Goal: Task Accomplishment & Management: Manage account settings

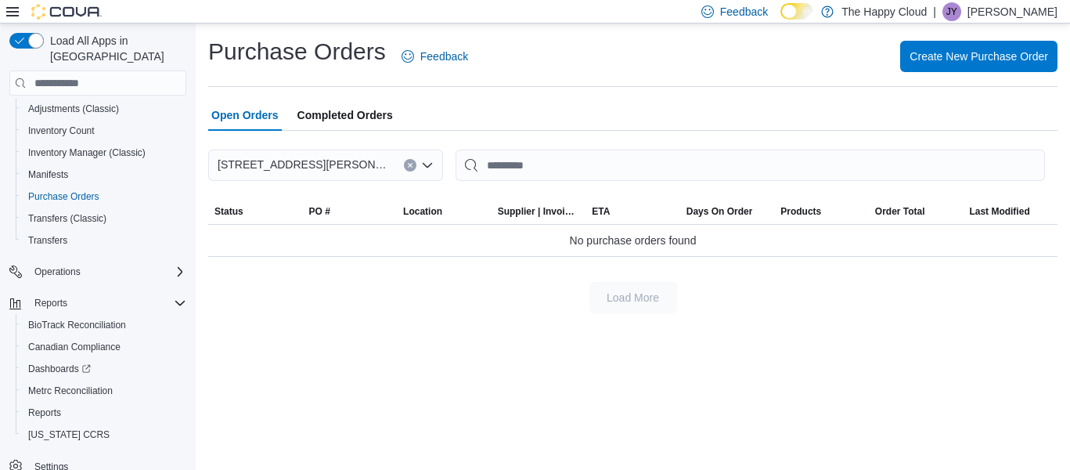
scroll to position [246, 0]
click at [49, 405] on span "Reports" at bounding box center [44, 411] width 33 height 13
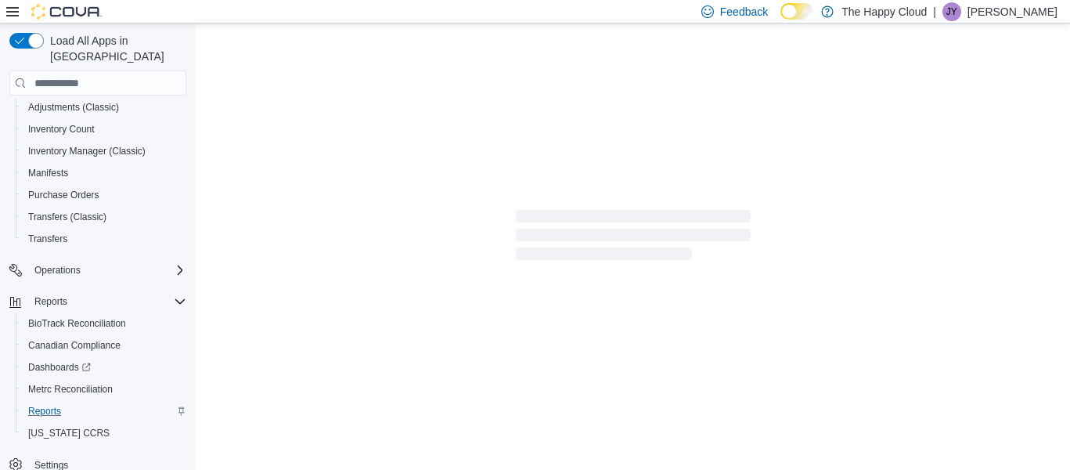
scroll to position [207, 0]
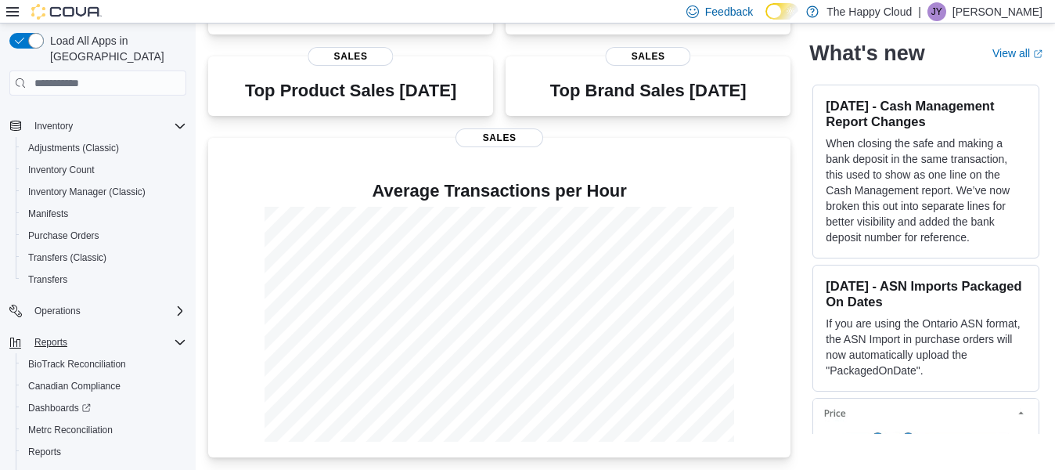
scroll to position [246, 0]
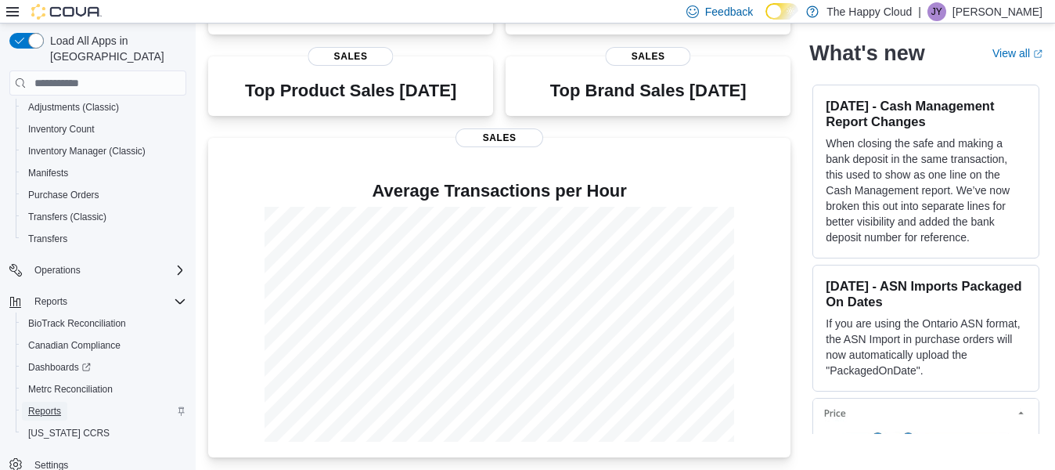
click at [47, 405] on span "Reports" at bounding box center [44, 411] width 33 height 13
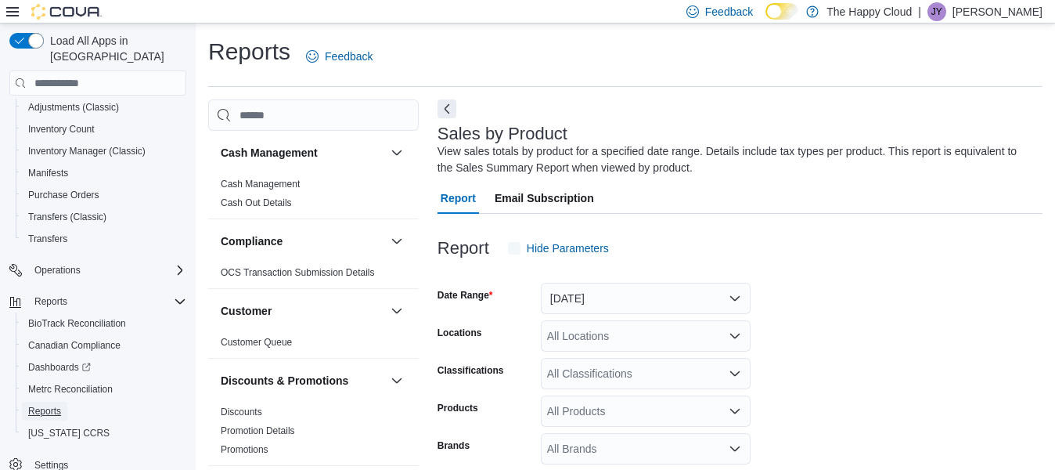
scroll to position [52, 0]
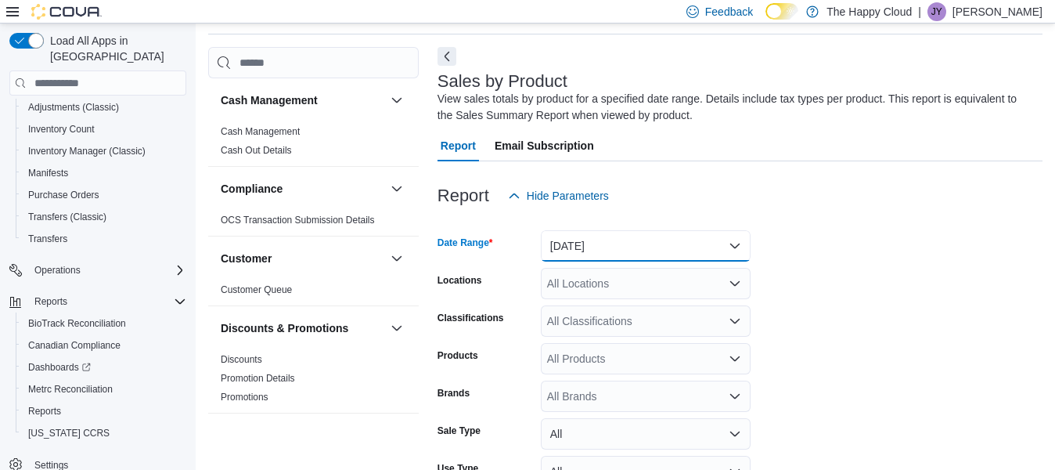
click at [730, 243] on button "Yesterday" at bounding box center [646, 245] width 210 height 31
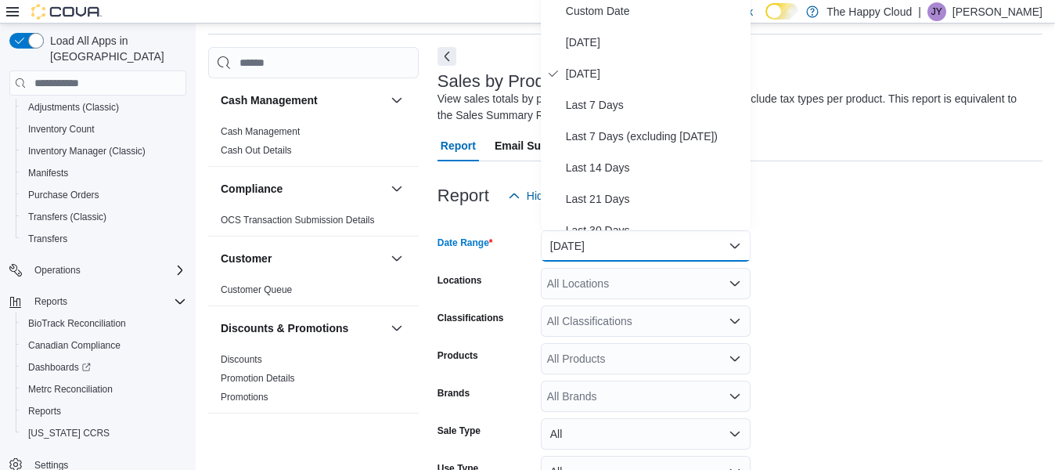
scroll to position [48, 0]
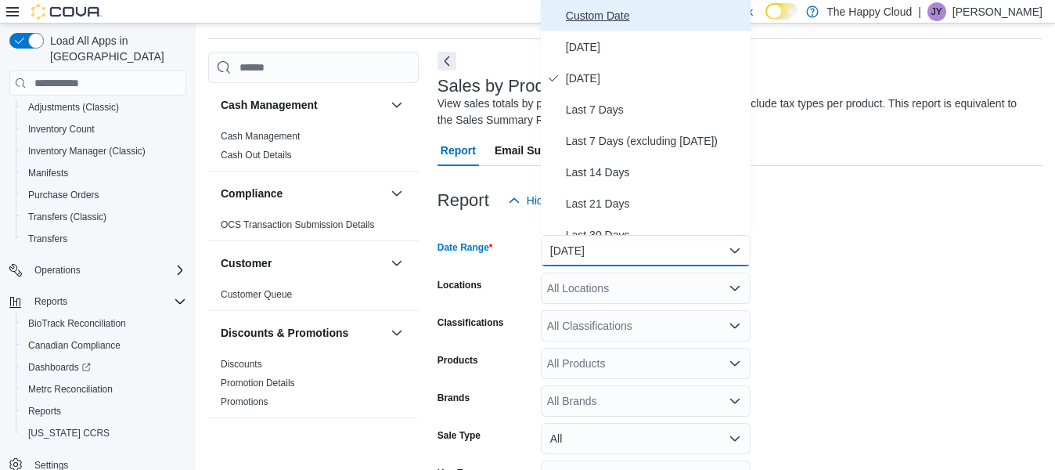
click at [632, 16] on span "Custom Date" at bounding box center [655, 15] width 178 height 19
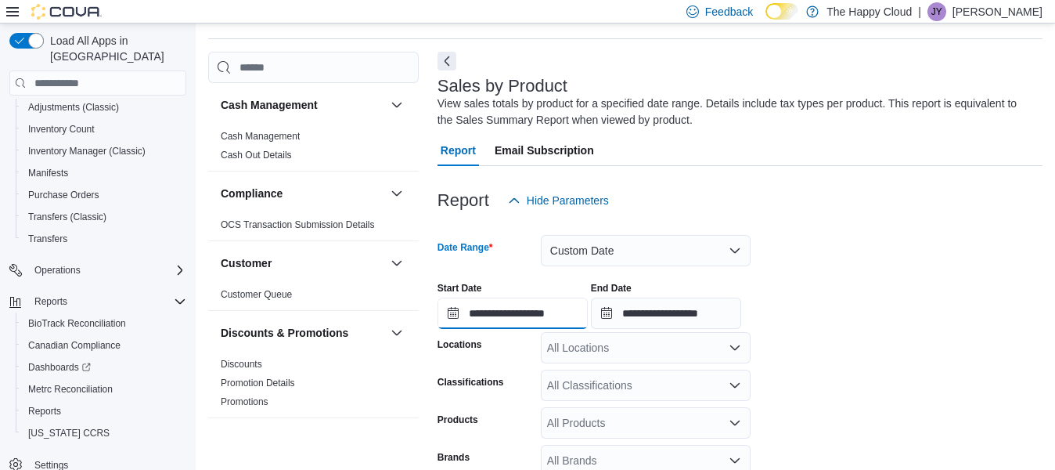
click at [491, 310] on input "**********" at bounding box center [513, 312] width 150 height 31
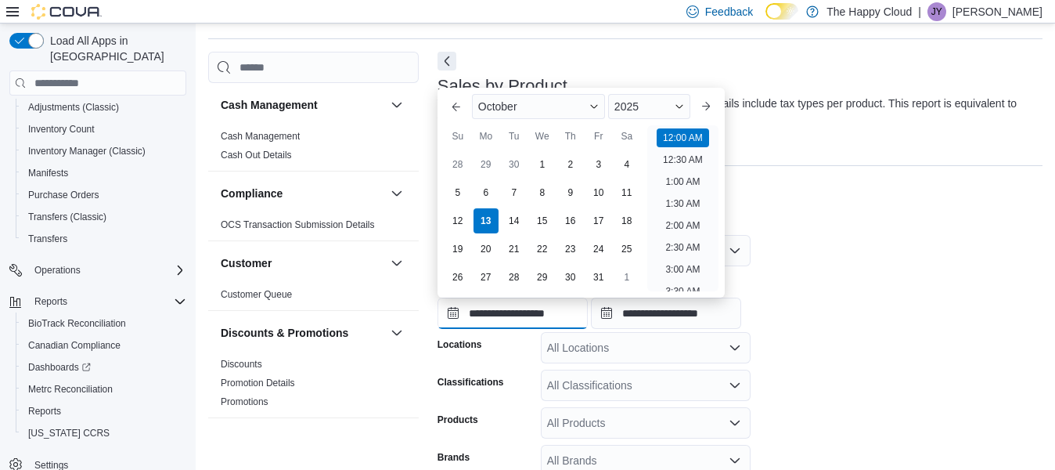
scroll to position [49, 0]
click at [628, 194] on div "11" at bounding box center [626, 191] width 27 height 27
type input "**********"
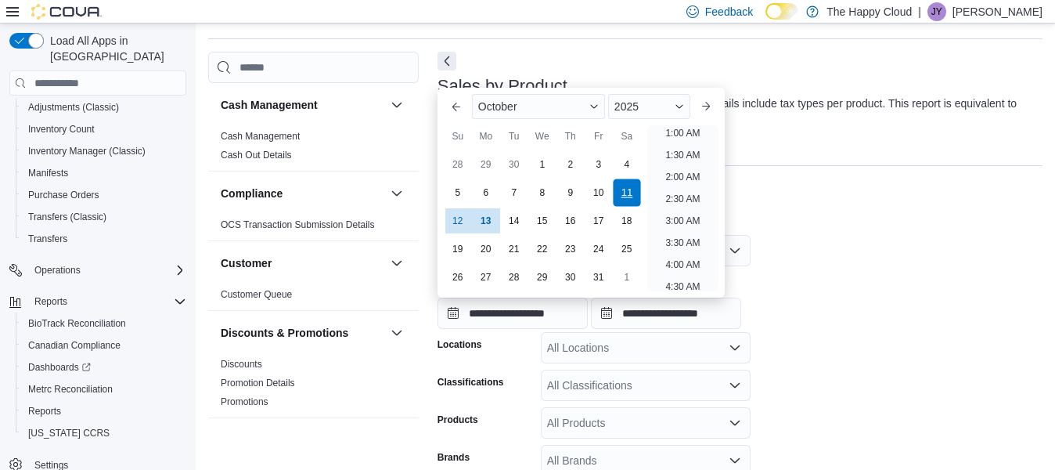
scroll to position [3, 0]
click at [863, 210] on div "Report Hide Parameters" at bounding box center [740, 200] width 605 height 31
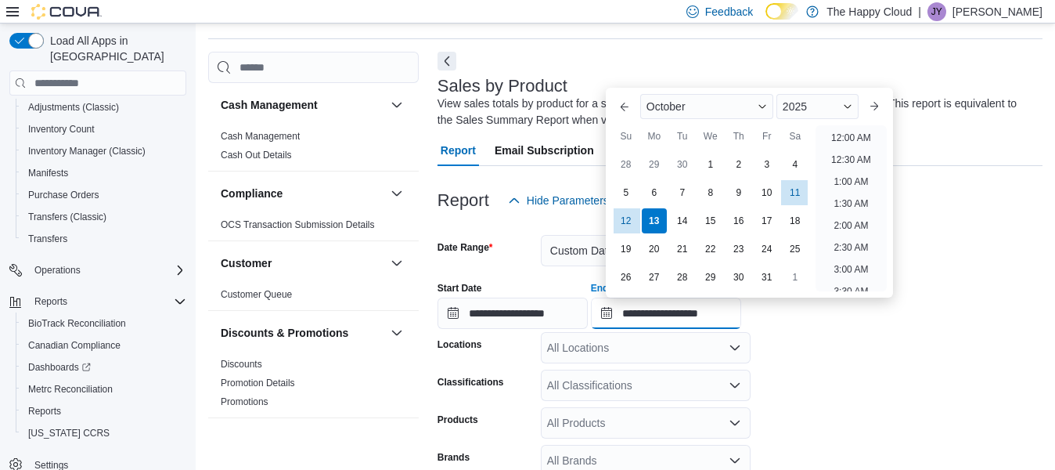
click at [657, 312] on input "**********" at bounding box center [666, 312] width 150 height 31
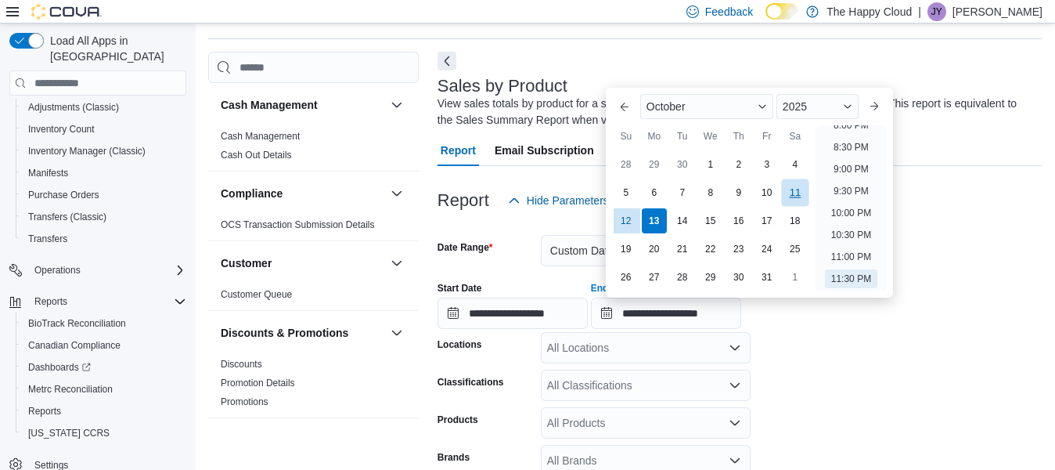
click at [790, 190] on div "11" at bounding box center [794, 191] width 27 height 27
type input "**********"
click at [914, 265] on form "**********" at bounding box center [740, 424] width 605 height 416
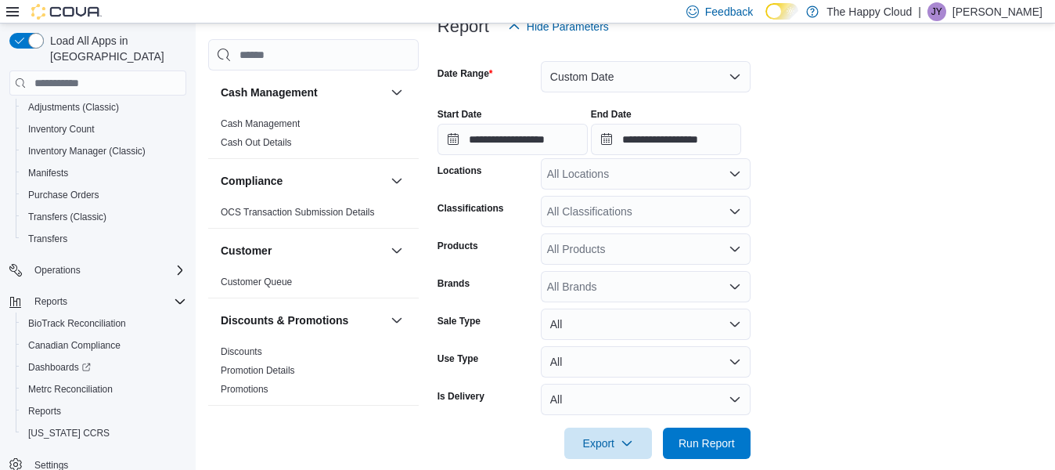
scroll to position [242, 0]
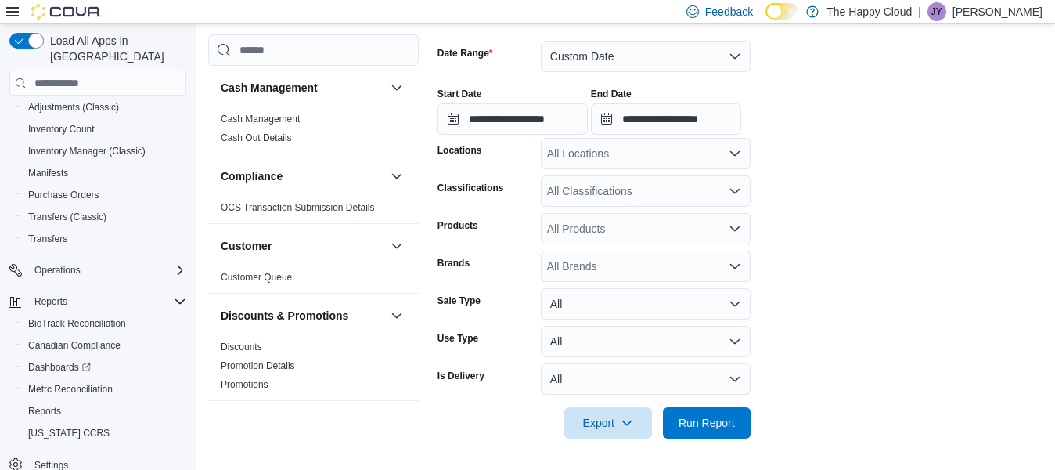
drag, startPoint x: 718, startPoint y: 419, endPoint x: 1061, endPoint y: 277, distance: 371.7
click at [717, 418] on span "Run Report" at bounding box center [707, 423] width 56 height 16
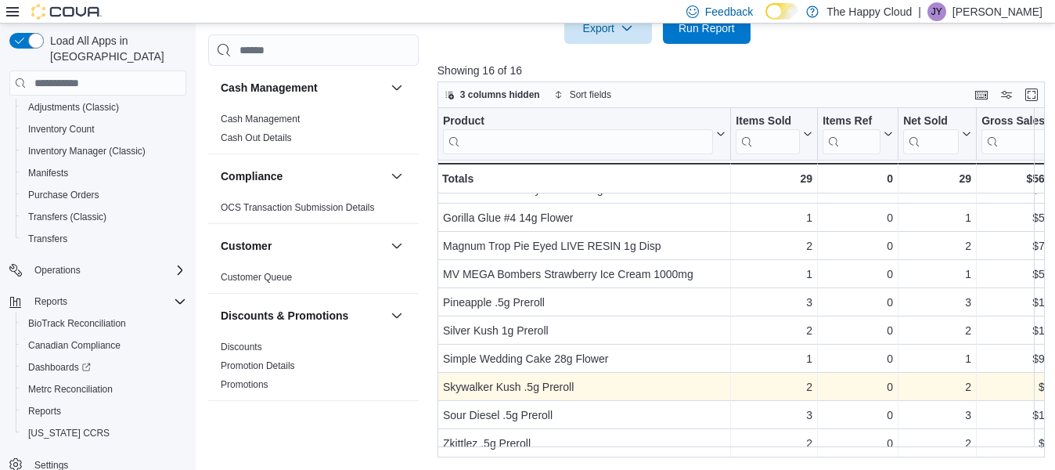
scroll to position [197, 0]
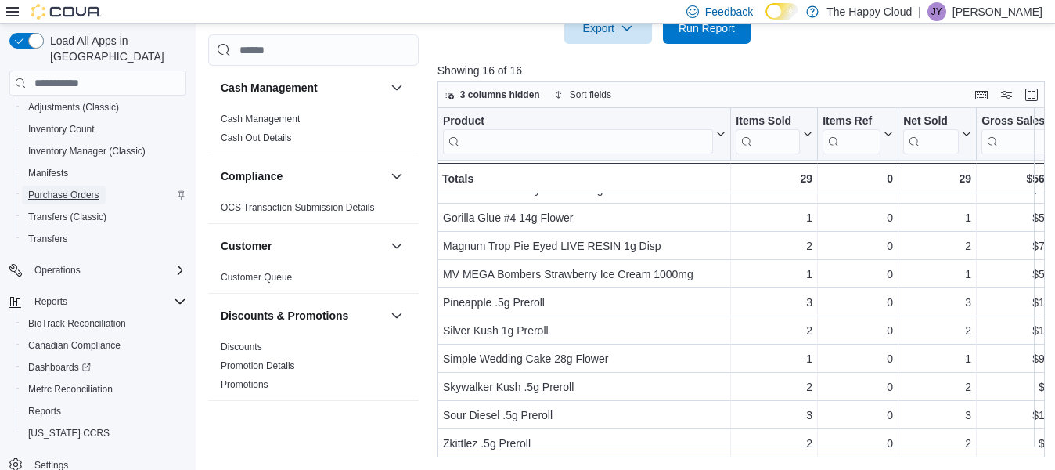
click at [59, 185] on span "Purchase Orders" at bounding box center [63, 194] width 71 height 19
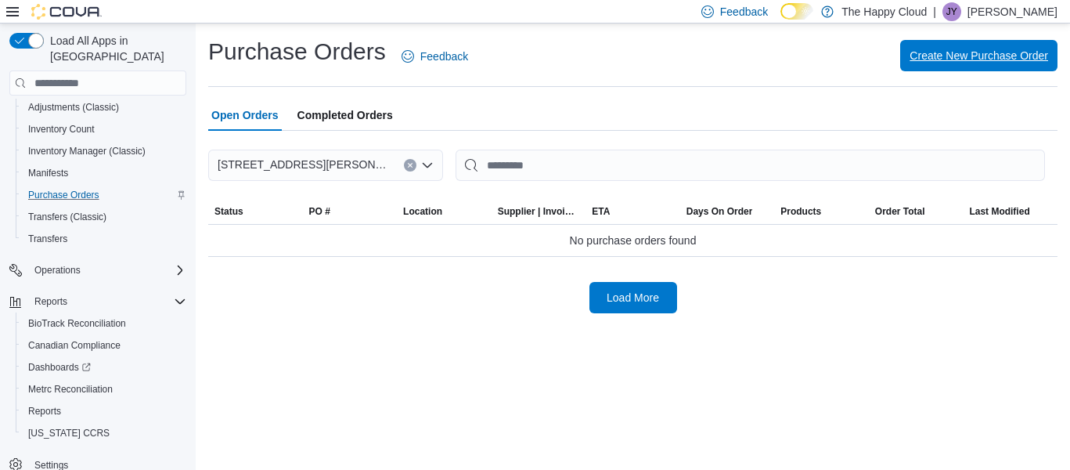
click at [965, 63] on span "Create New Purchase Order" at bounding box center [978, 56] width 139 height 16
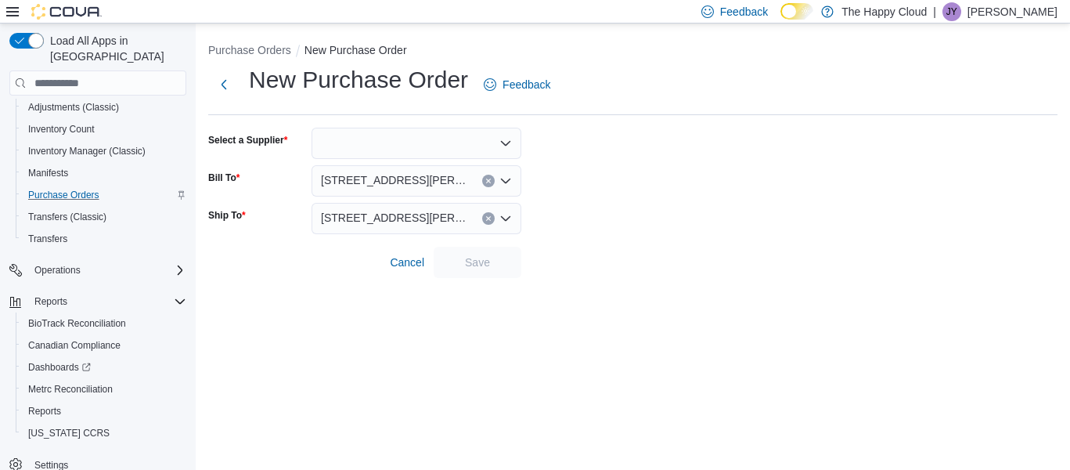
click at [361, 146] on div at bounding box center [417, 143] width 210 height 31
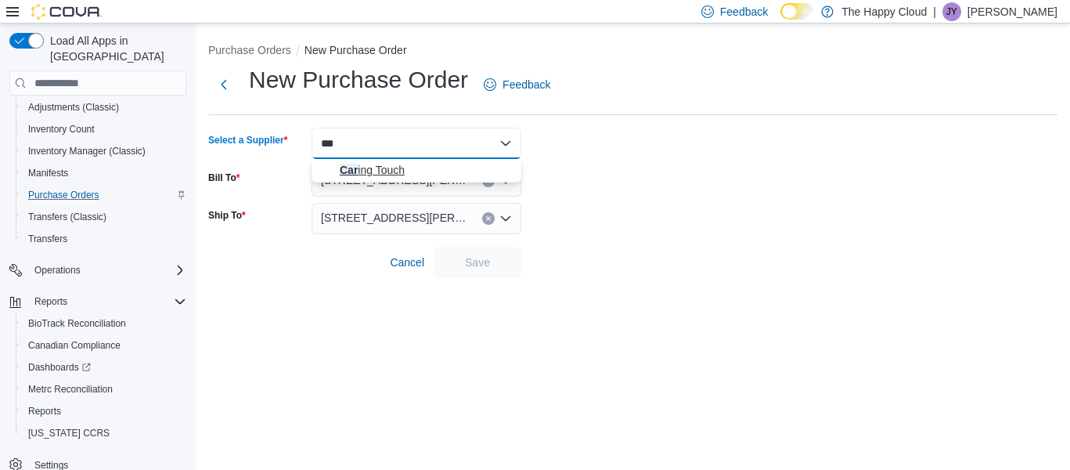
type input "***"
click at [372, 160] on button "Car ing Touch" at bounding box center [417, 170] width 210 height 23
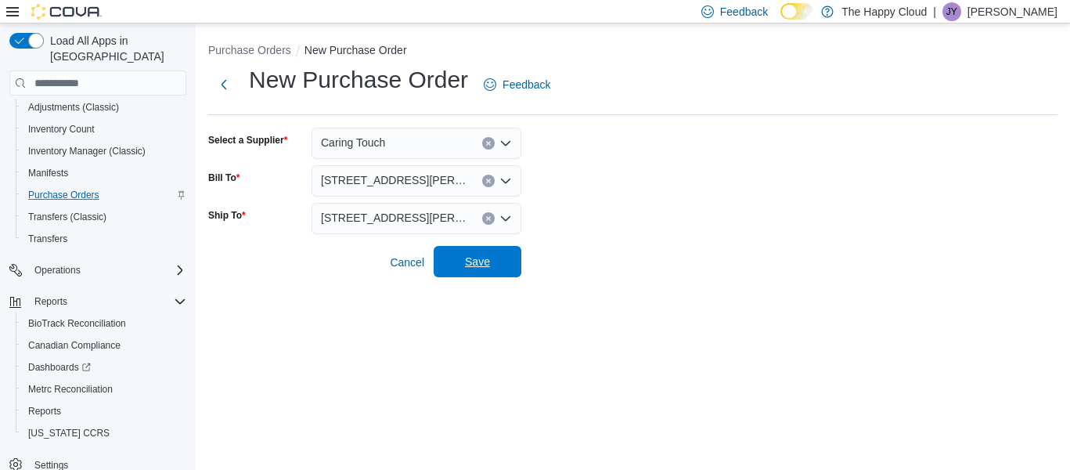
click at [475, 266] on span "Save" at bounding box center [477, 262] width 25 height 16
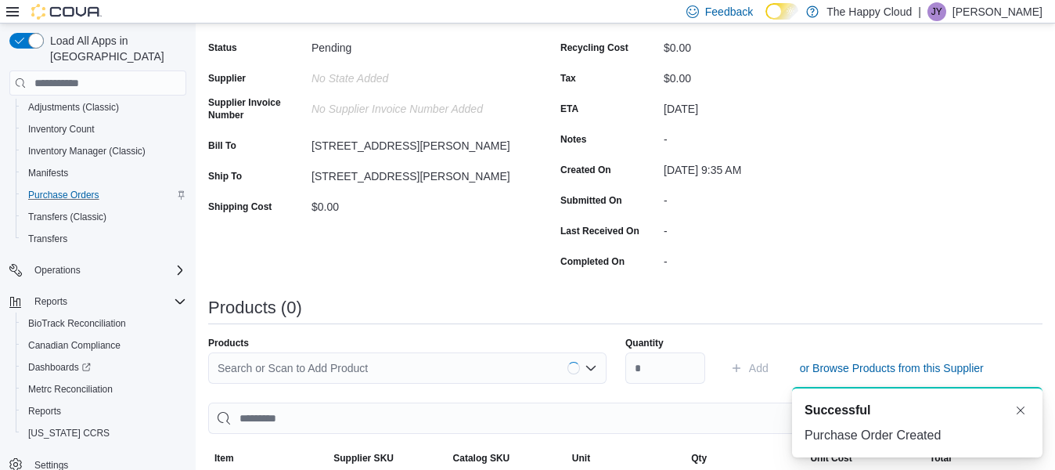
scroll to position [391, 0]
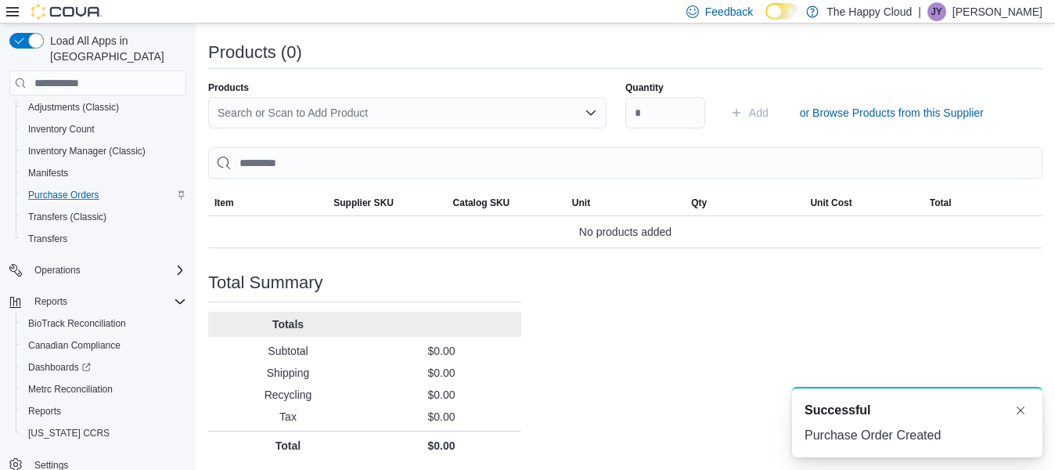
click at [355, 107] on div "Search or Scan to Add Product" at bounding box center [407, 112] width 398 height 31
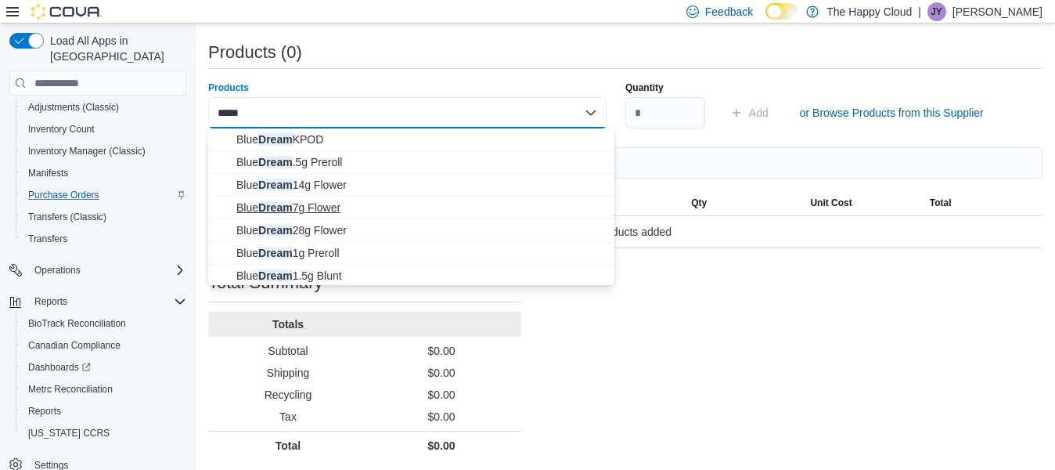
type input "*****"
drag, startPoint x: 330, startPoint y: 200, endPoint x: 334, endPoint y: 193, distance: 9.1
click at [332, 197] on button "Blue Dream 7g Flower" at bounding box center [411, 207] width 406 height 23
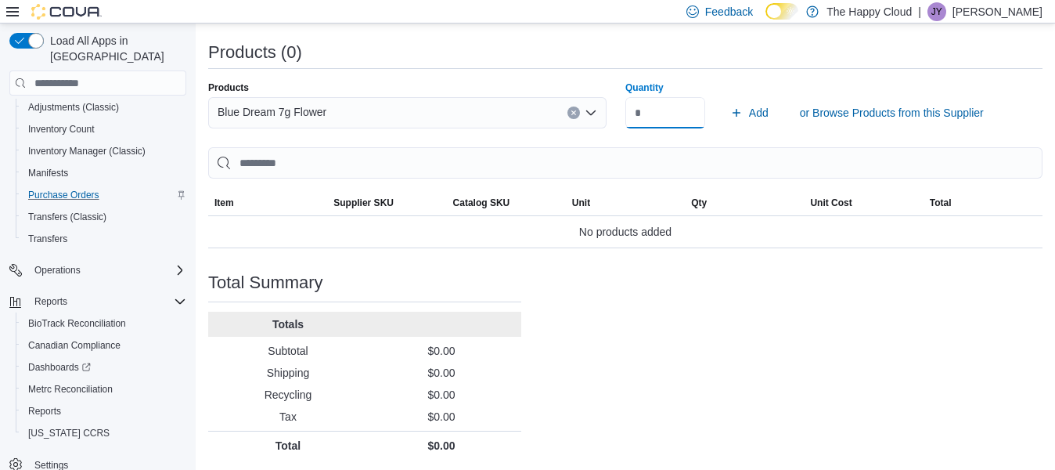
type input "*"
click at [724, 97] on button "Add" at bounding box center [749, 112] width 51 height 31
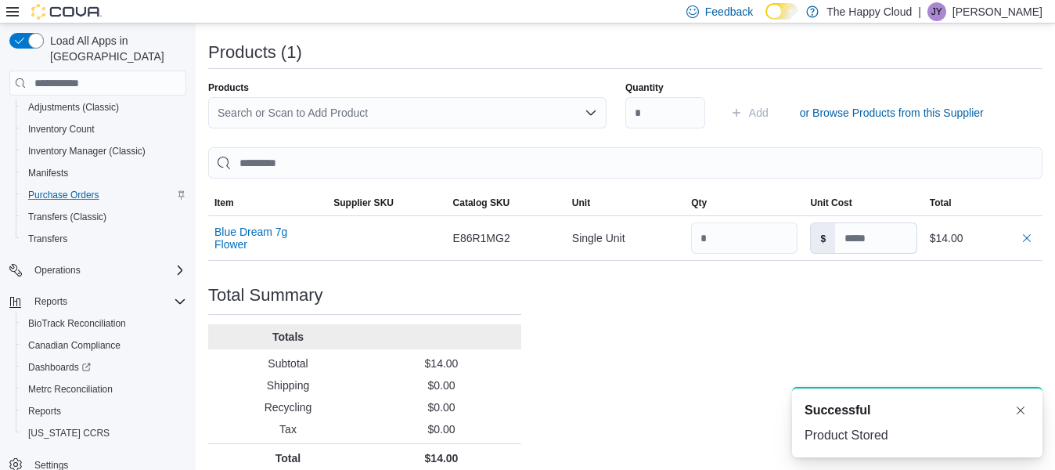
scroll to position [0, 0]
drag, startPoint x: 319, startPoint y: 113, endPoint x: 307, endPoint y: 106, distance: 13.3
click at [317, 110] on div "Search or Scan to Add Product" at bounding box center [407, 112] width 398 height 31
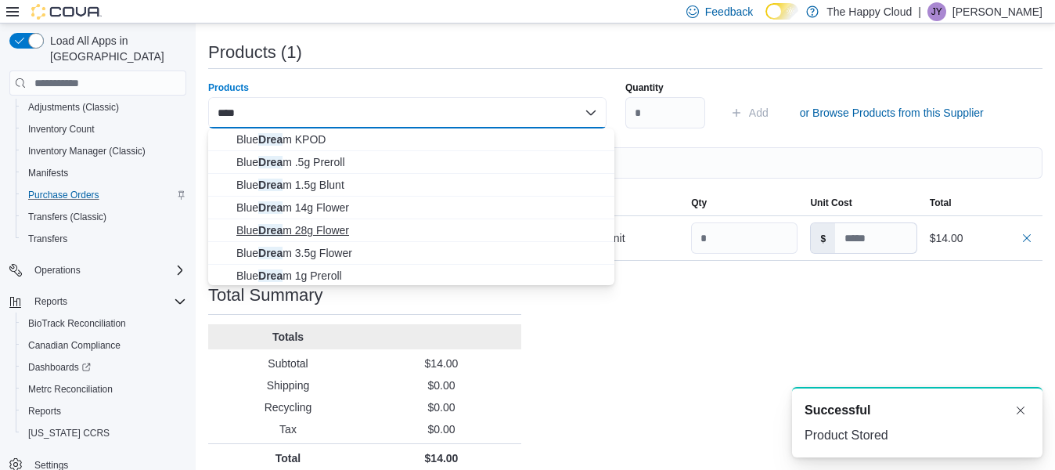
type input "****"
click at [308, 227] on span "Blue Drea m 28g Flower" at bounding box center [420, 230] width 369 height 16
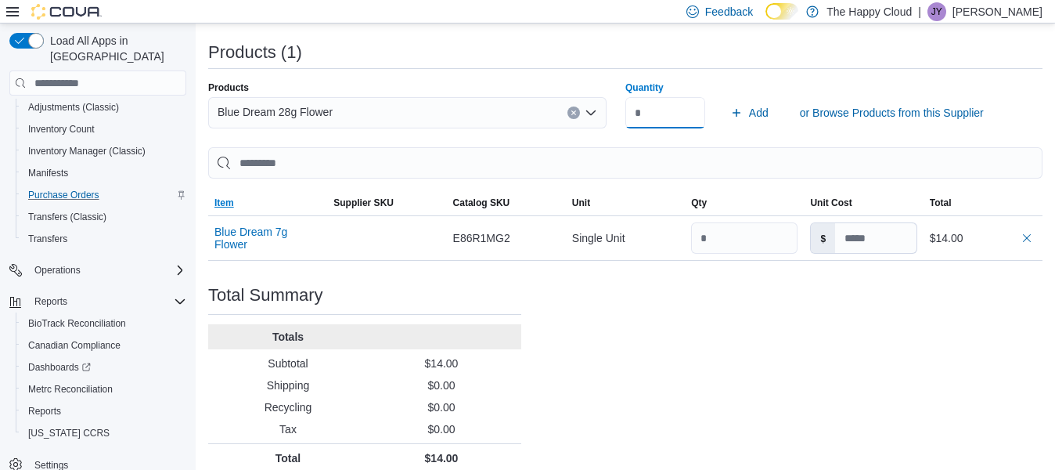
type input "*"
click at [724, 97] on button "Add" at bounding box center [749, 112] width 51 height 31
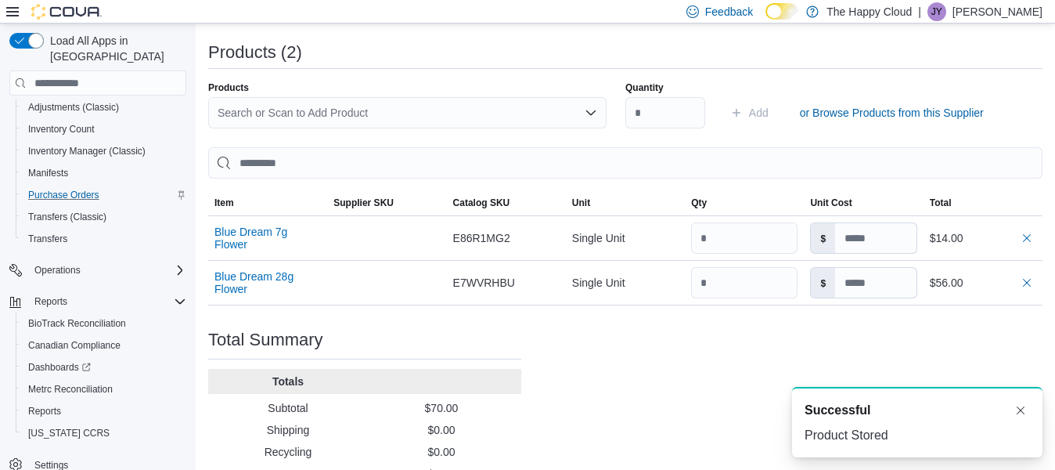
drag, startPoint x: 308, startPoint y: 113, endPoint x: 294, endPoint y: 115, distance: 14.2
click at [308, 114] on div "Search or Scan to Add Product" at bounding box center [407, 112] width 398 height 31
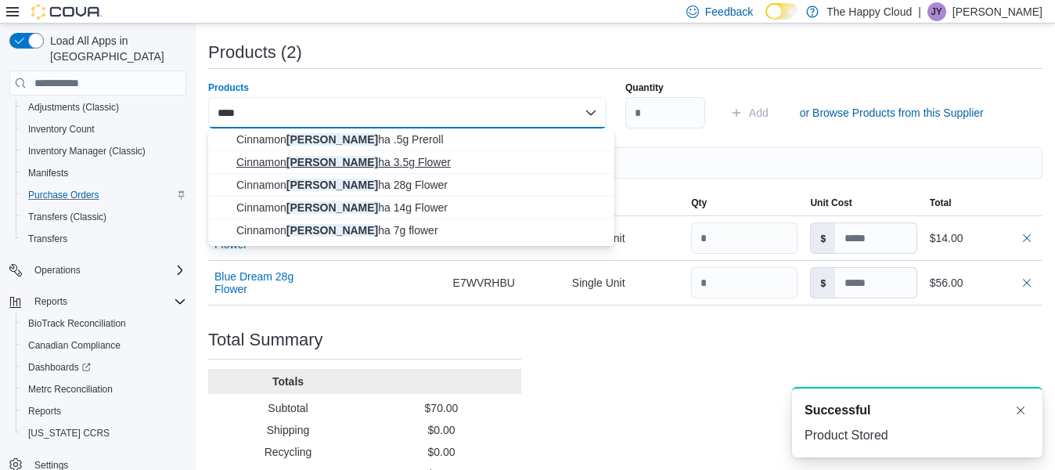
type input "****"
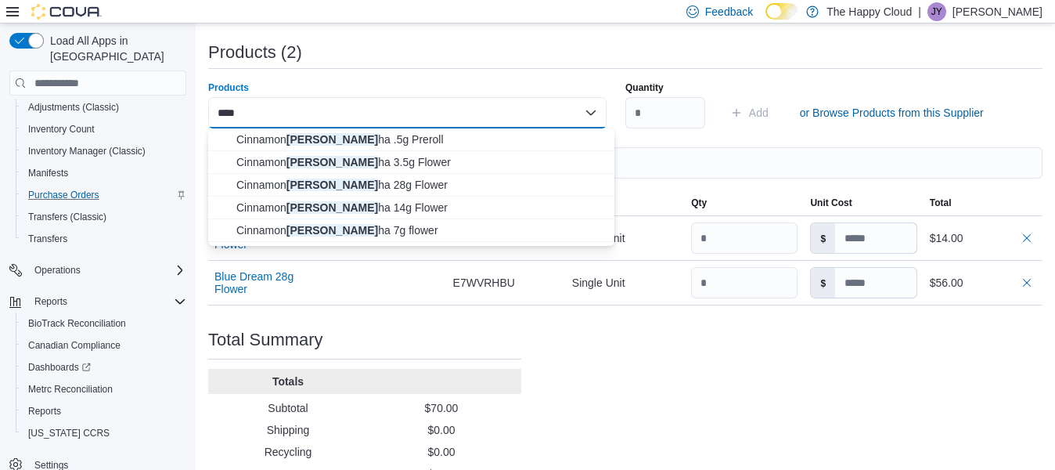
click at [294, 158] on span "Cinnamon Budd ha 3.5g Flower" at bounding box center [420, 162] width 369 height 16
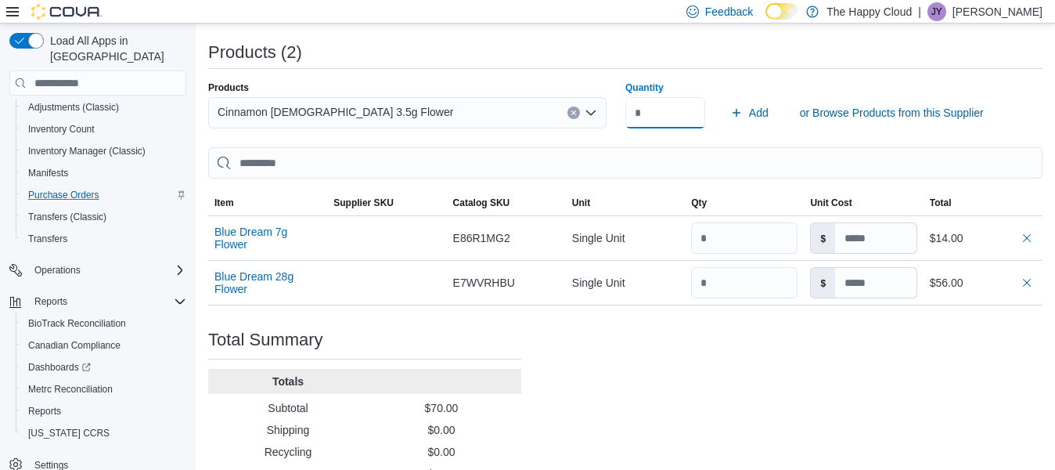
type input "*"
click at [724, 97] on button "Add" at bounding box center [749, 112] width 51 height 31
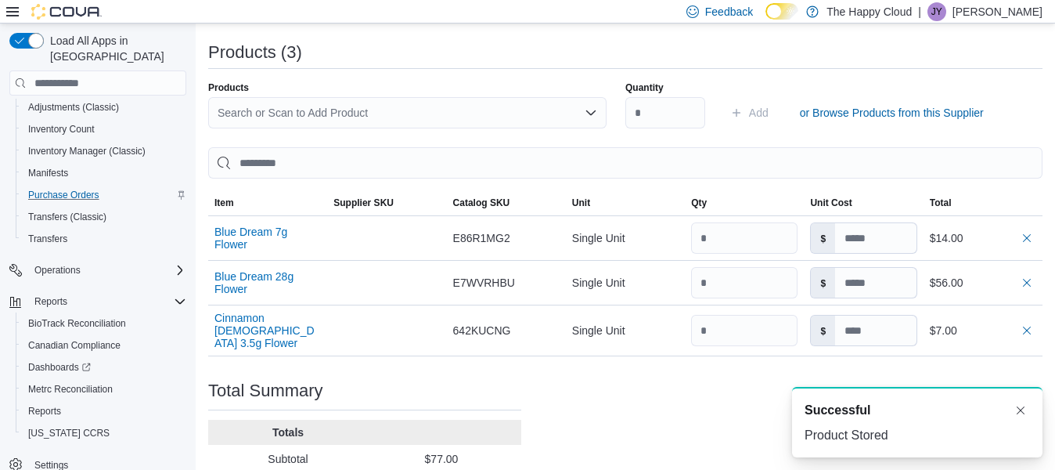
drag, startPoint x: 280, startPoint y: 111, endPoint x: 261, endPoint y: 110, distance: 19.6
click at [276, 112] on div "Search or Scan to Add Product" at bounding box center [407, 112] width 398 height 31
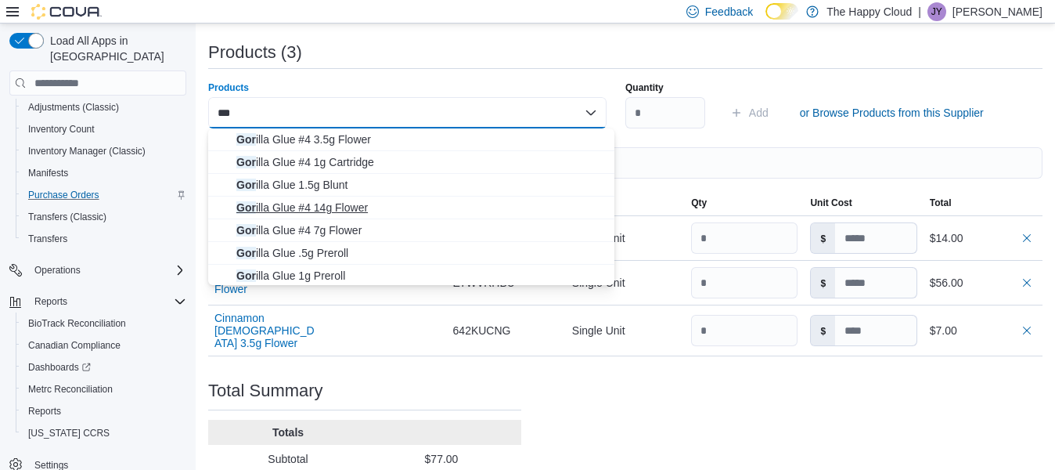
type input "***"
click at [290, 200] on span "Gor illa Glue #4 14g Flower" at bounding box center [420, 208] width 369 height 16
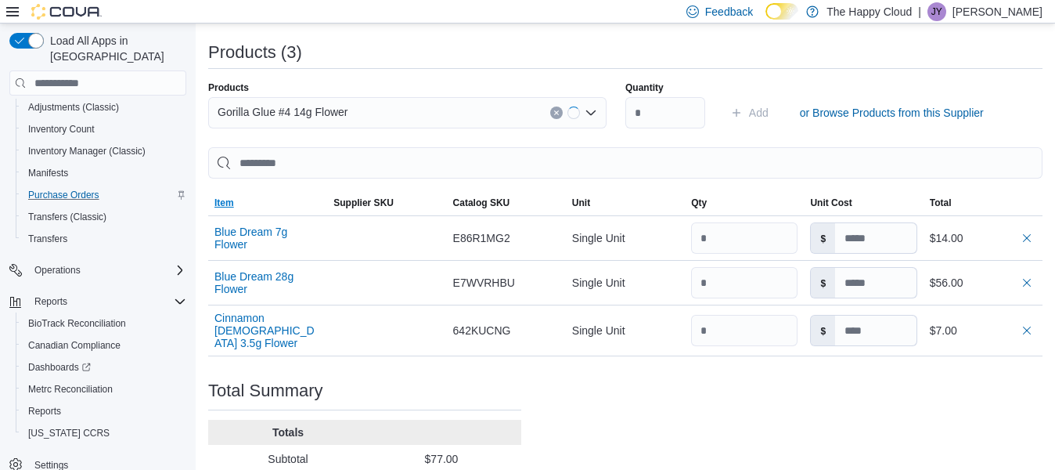
click at [289, 187] on div "Sorting EuiBasicTable with search callback Item Supplier SKU Catalog SKU Unit Q…" at bounding box center [625, 251] width 834 height 209
click at [670, 107] on input "Quantity" at bounding box center [665, 112] width 80 height 31
type input "*"
click at [724, 97] on button "Add" at bounding box center [749, 112] width 51 height 31
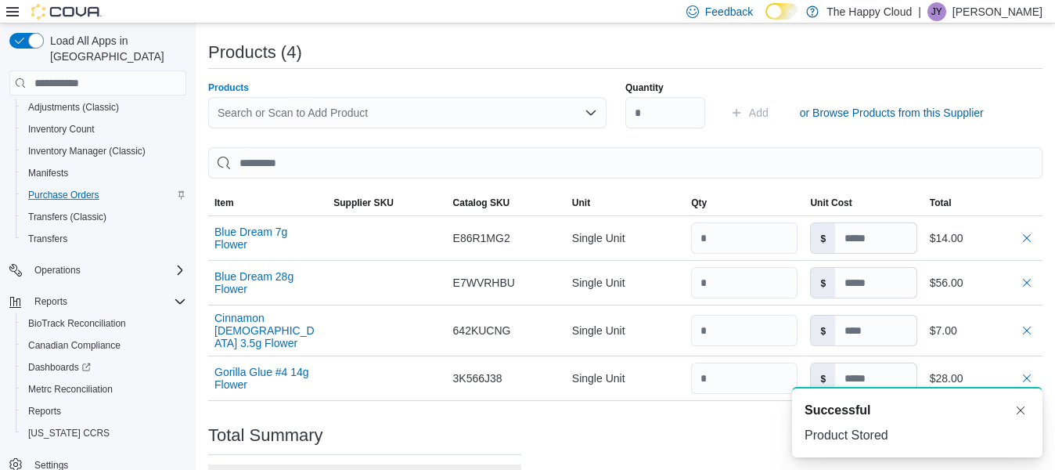
click at [313, 117] on div "Search or Scan to Add Product" at bounding box center [407, 112] width 398 height 31
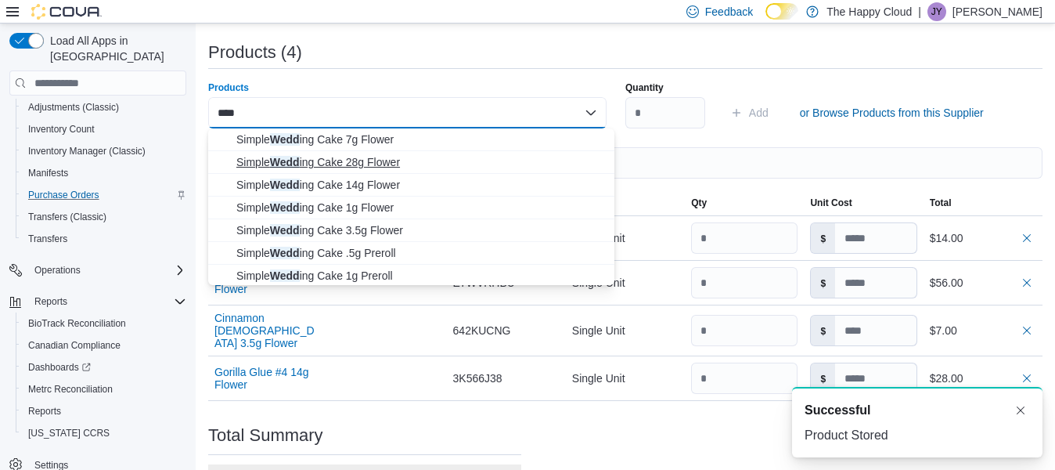
type input "****"
click at [312, 157] on span "Simple Wedd ing Cake 28g Flower" at bounding box center [420, 162] width 369 height 16
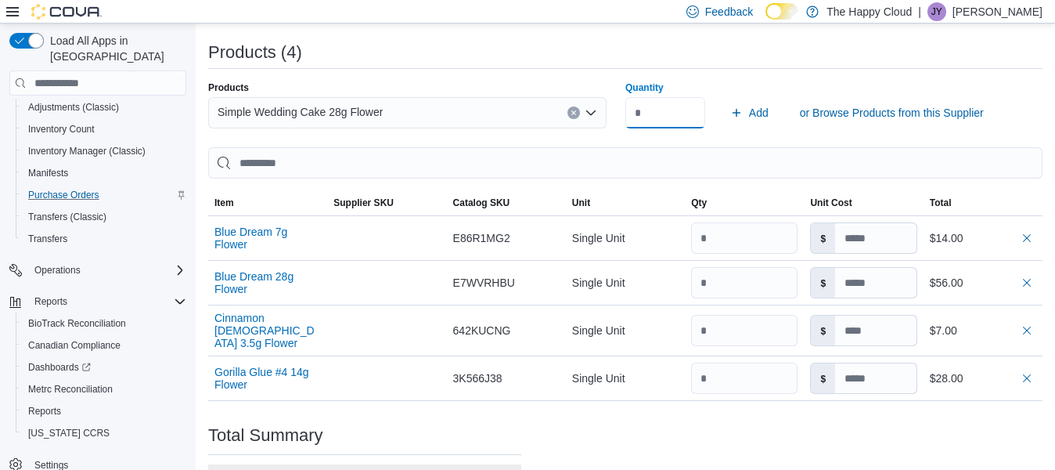
type input "*"
click at [724, 97] on button "Add" at bounding box center [749, 112] width 51 height 31
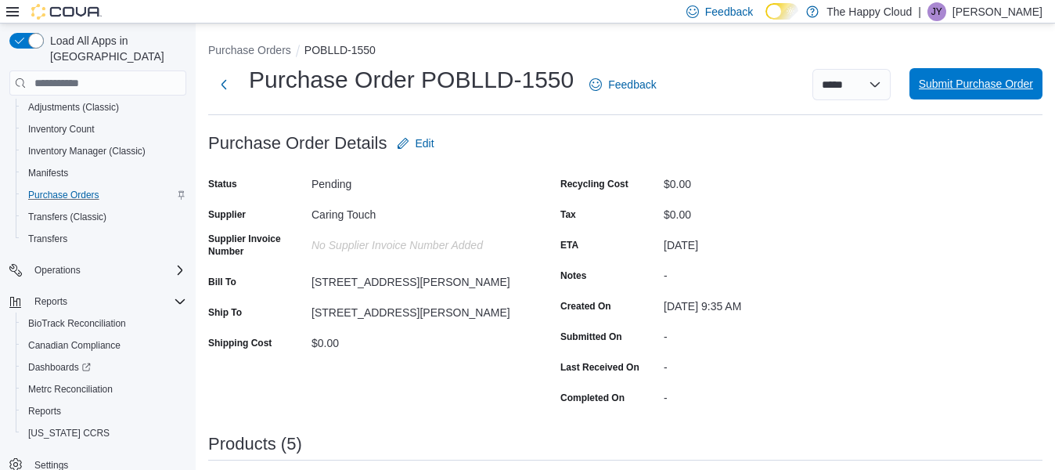
click at [1000, 81] on span "Submit Purchase Order" at bounding box center [976, 84] width 114 height 16
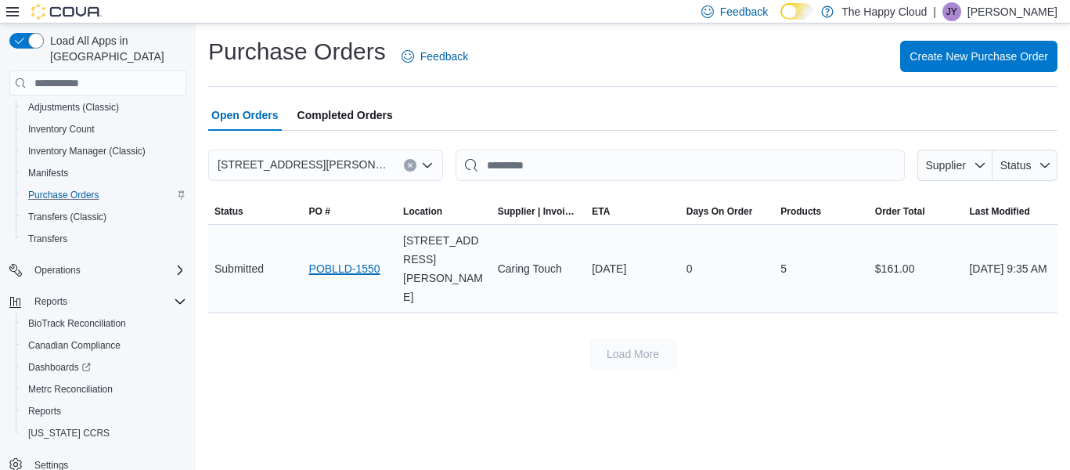
click at [358, 259] on link "POBLLD-1550" at bounding box center [344, 268] width 71 height 19
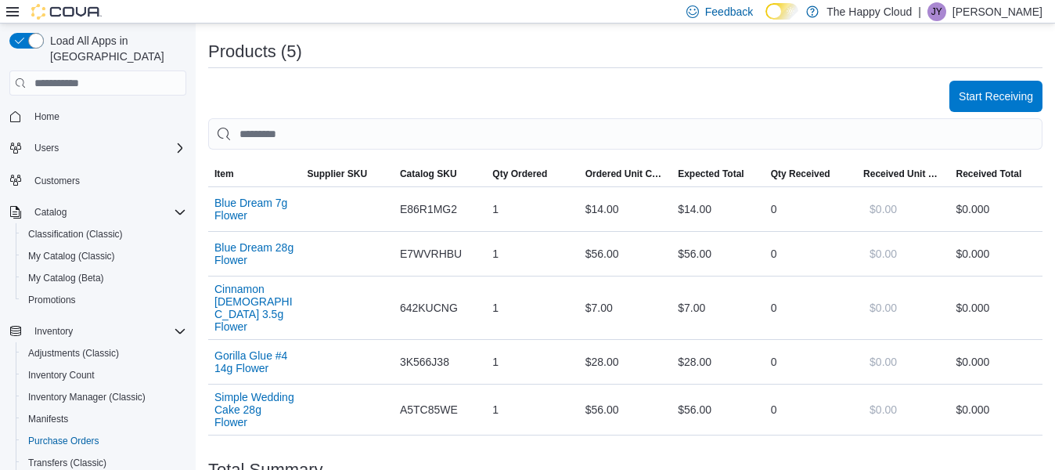
scroll to position [391, 0]
click at [1008, 90] on span "Start Receiving" at bounding box center [996, 96] width 74 height 16
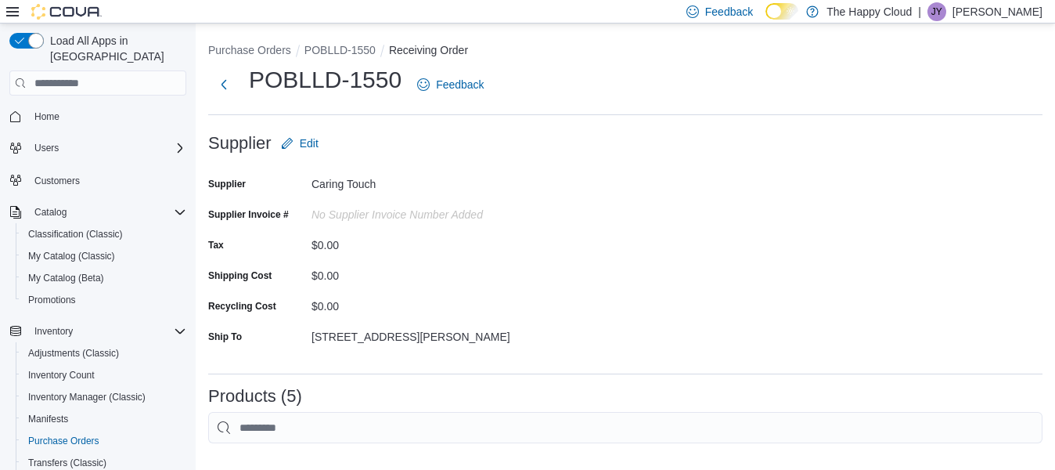
scroll to position [391, 0]
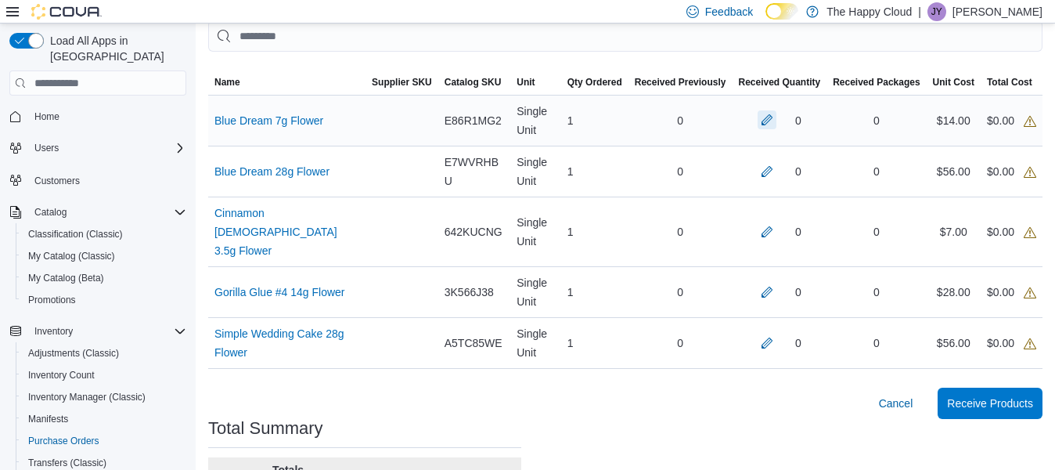
click at [776, 120] on button "button" at bounding box center [767, 119] width 19 height 19
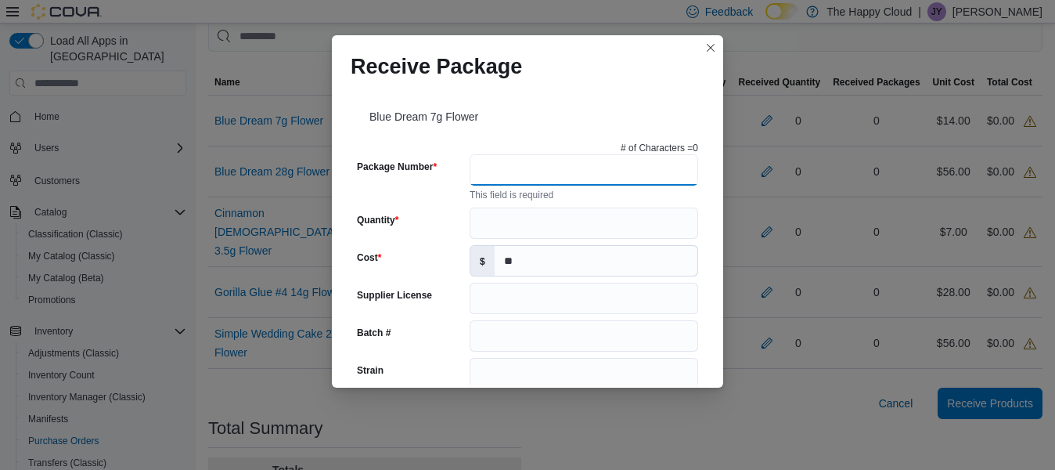
click at [634, 176] on input "Package Number" at bounding box center [584, 169] width 229 height 31
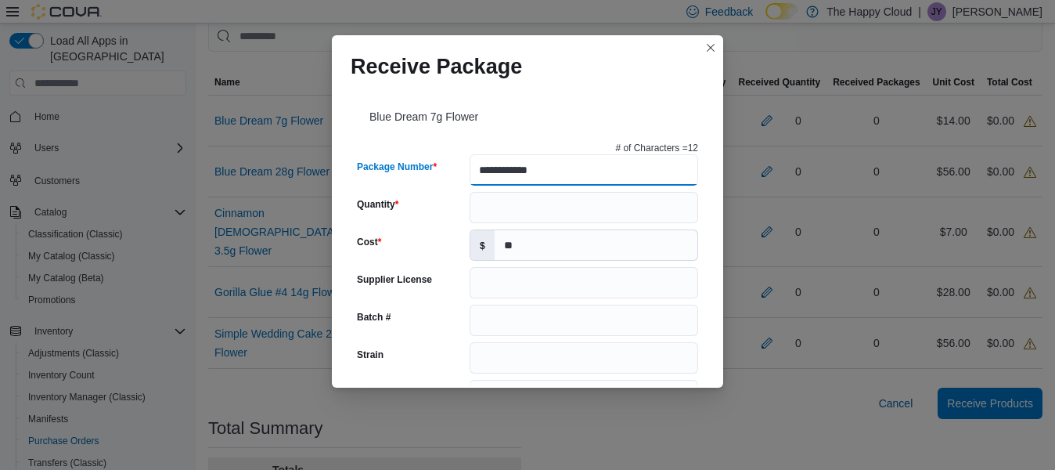
type input "**********"
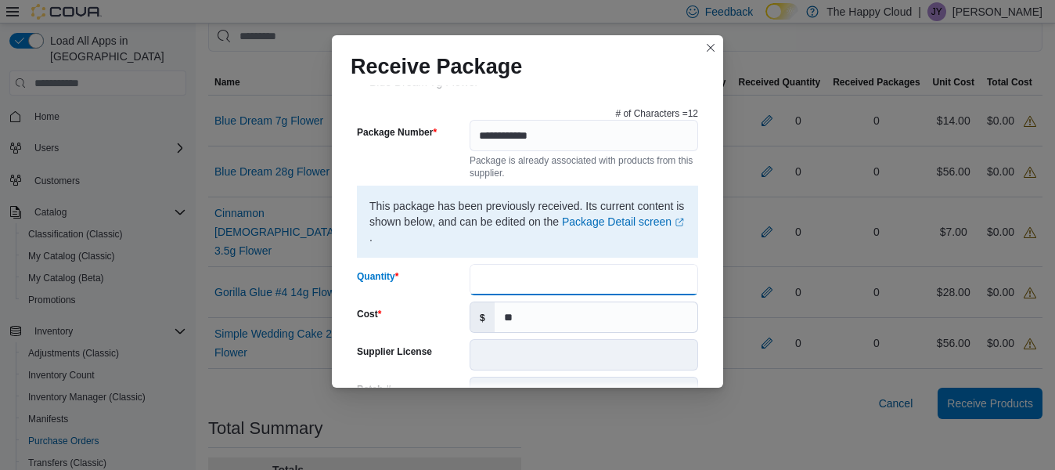
scroll to position [25, 0]
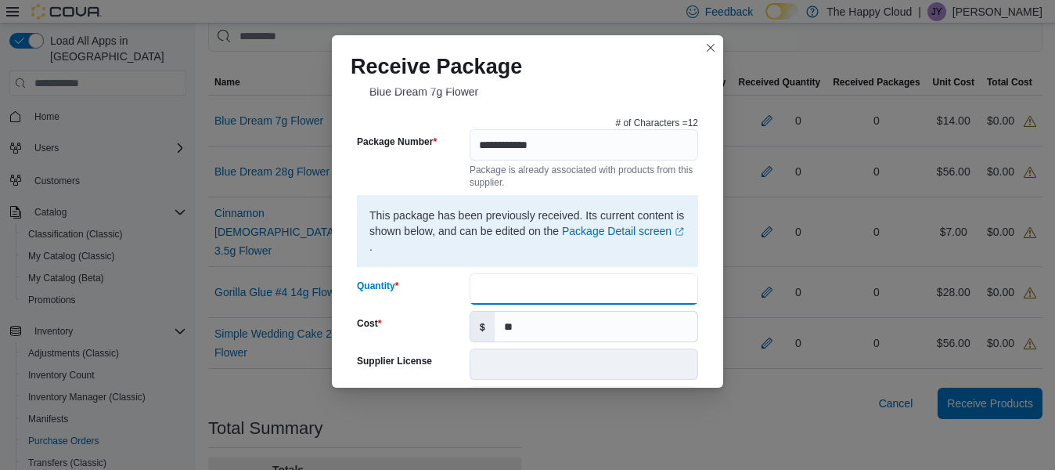
type input "*"
drag, startPoint x: 499, startPoint y: 146, endPoint x: 570, endPoint y: 131, distance: 72.8
click at [498, 146] on input "**********" at bounding box center [584, 144] width 229 height 31
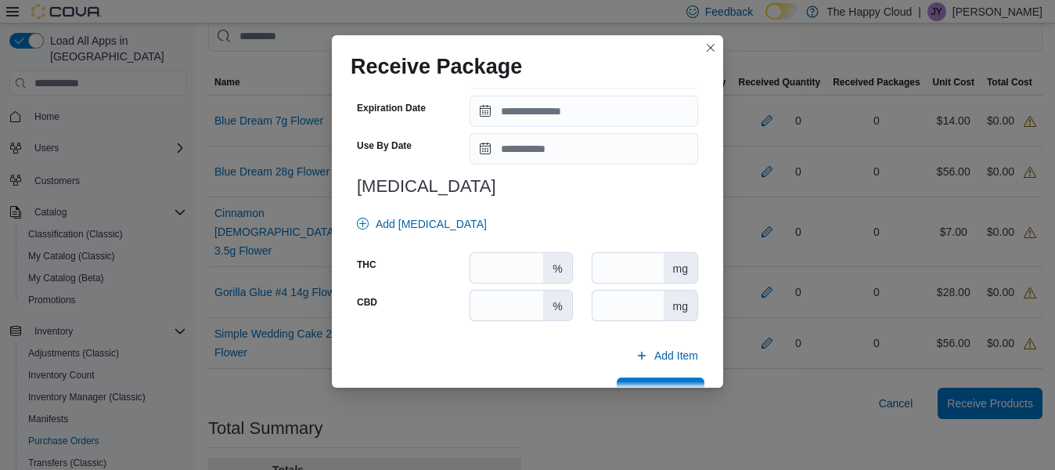
scroll to position [625, 0]
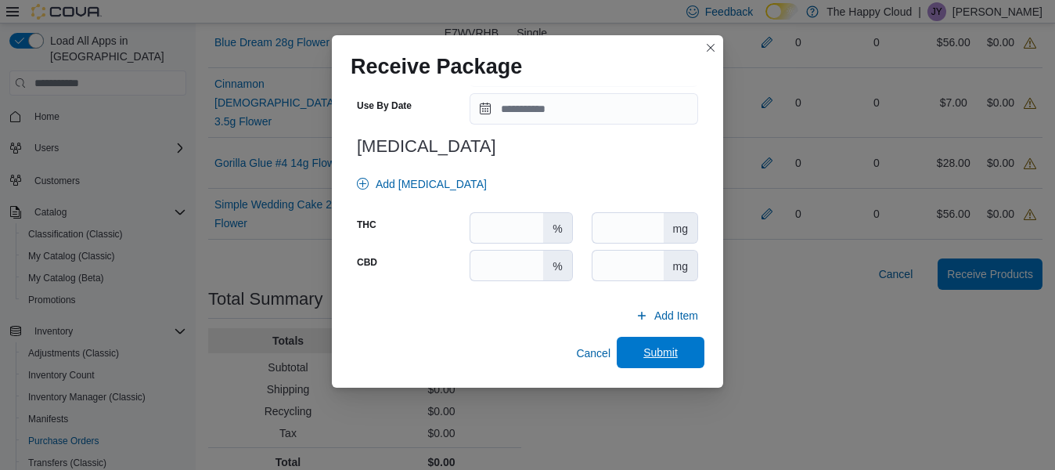
type input "**********"
drag, startPoint x: 635, startPoint y: 348, endPoint x: 766, endPoint y: 264, distance: 156.3
click at [639, 343] on span "Submit" at bounding box center [660, 352] width 69 height 31
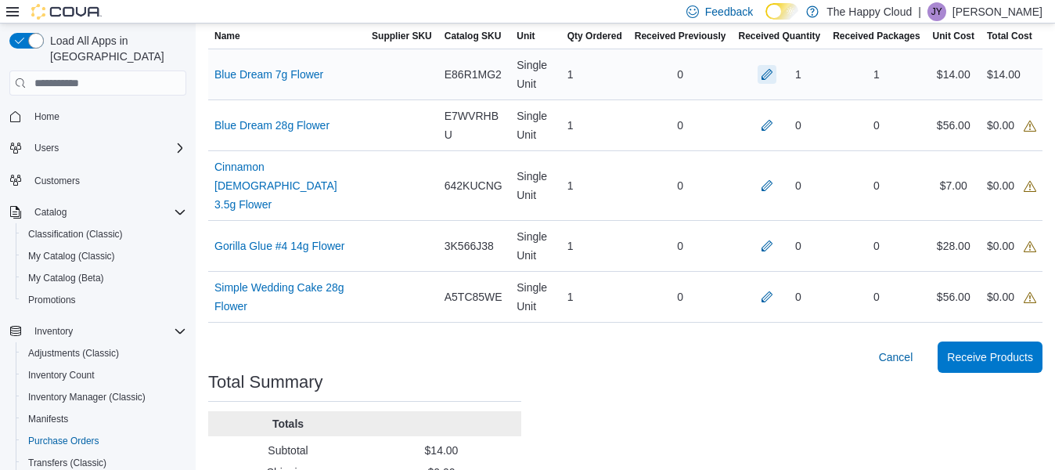
scroll to position [405, 0]
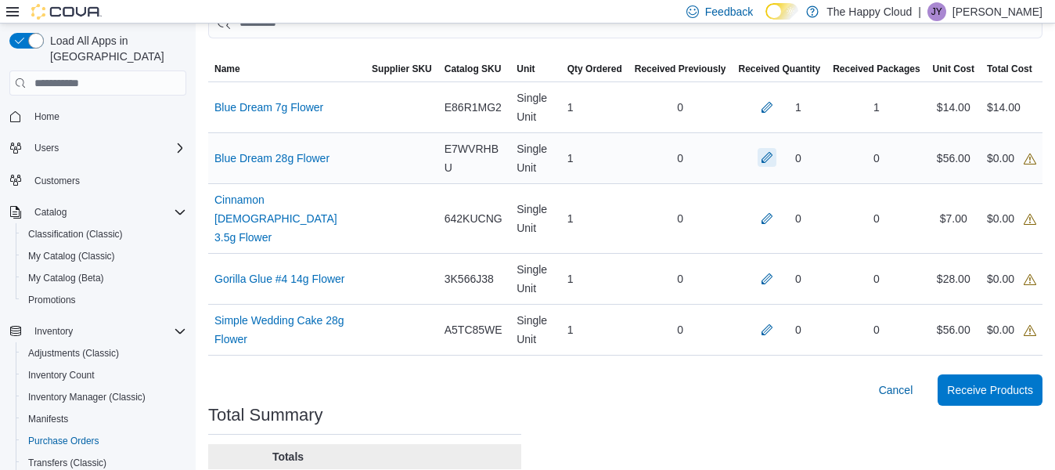
click at [776, 159] on button "button" at bounding box center [767, 157] width 19 height 19
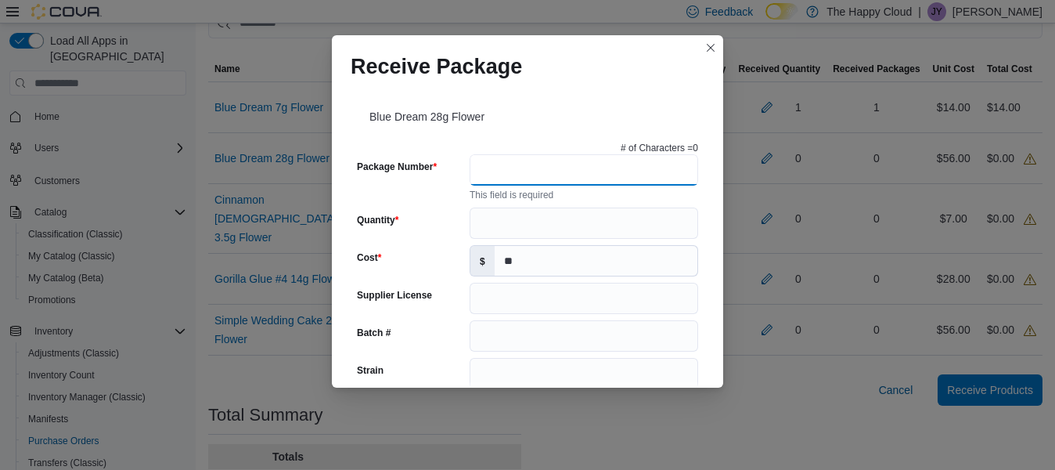
click at [597, 173] on input "Package Number" at bounding box center [584, 169] width 229 height 31
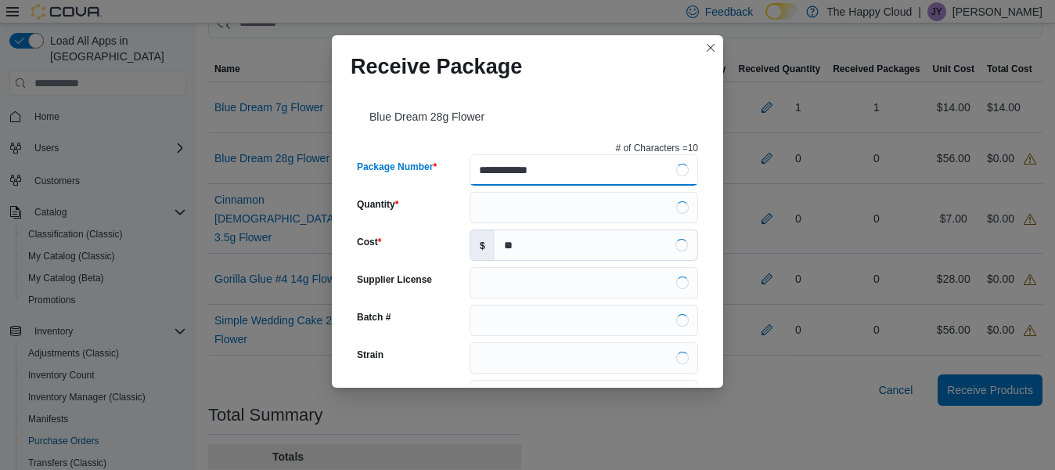
type input "**********"
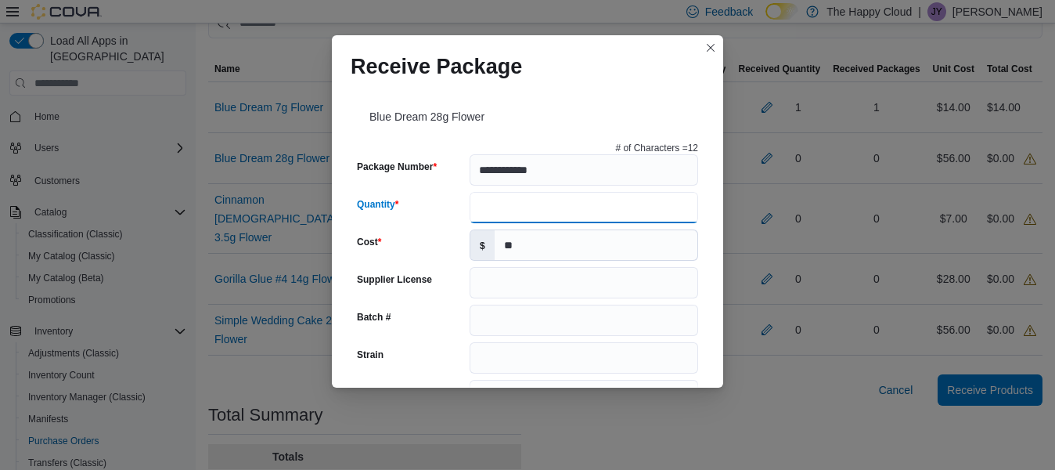
type input "*"
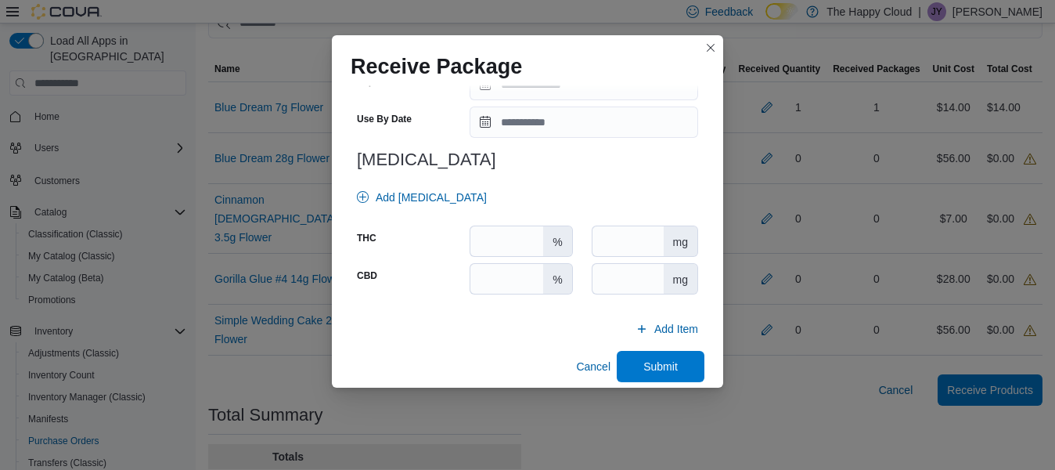
scroll to position [625, 0]
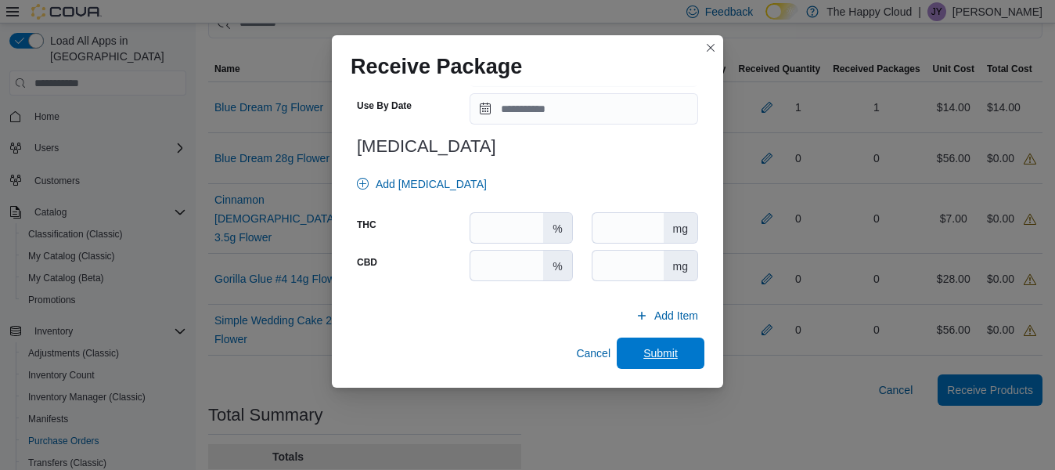
click at [643, 348] on span "Submit" at bounding box center [660, 353] width 34 height 16
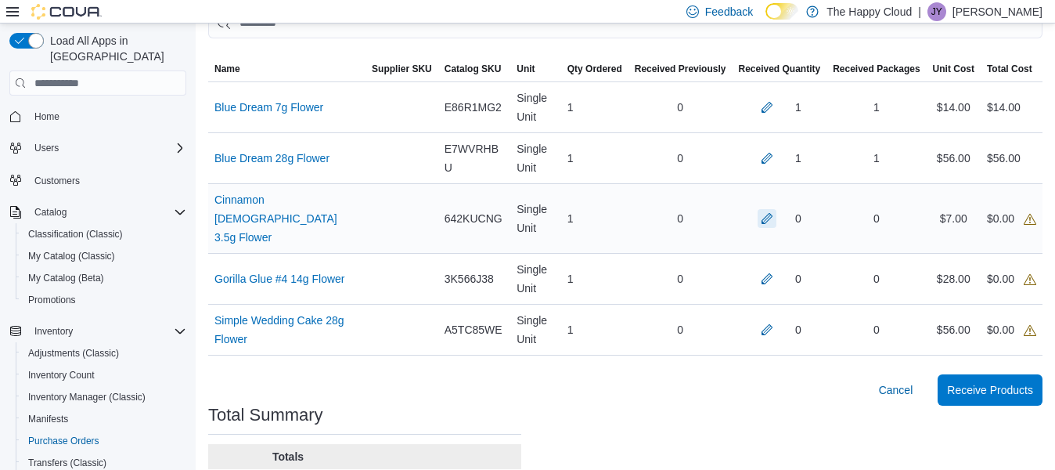
drag, startPoint x: 779, startPoint y: 210, endPoint x: 767, endPoint y: 207, distance: 12.2
click at [767, 209] on div "0" at bounding box center [779, 218] width 82 height 19
click at [776, 208] on button "button" at bounding box center [767, 217] width 19 height 19
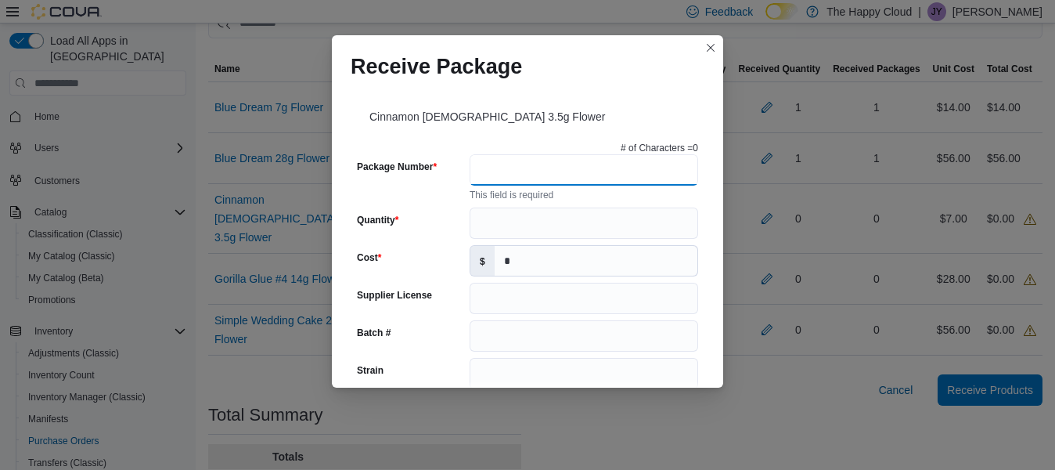
click at [590, 172] on input "Package Number" at bounding box center [584, 169] width 229 height 31
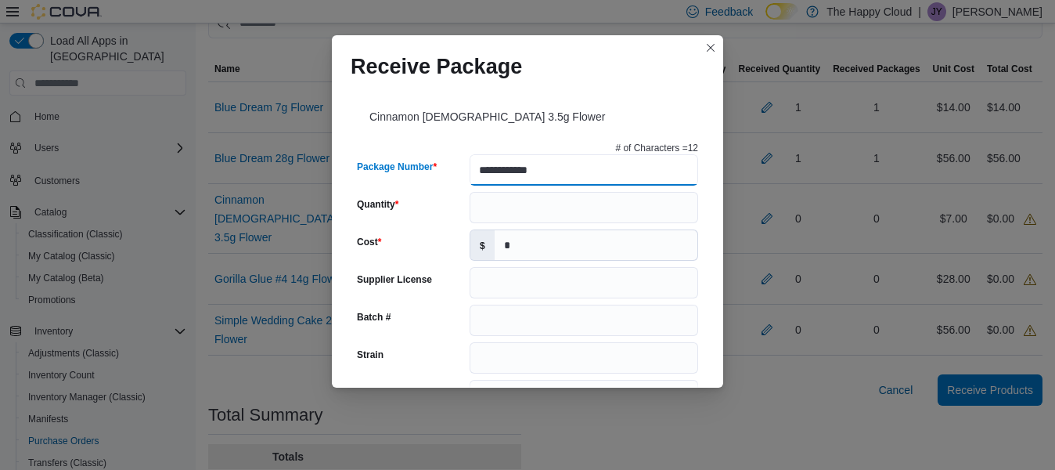
type input "**********"
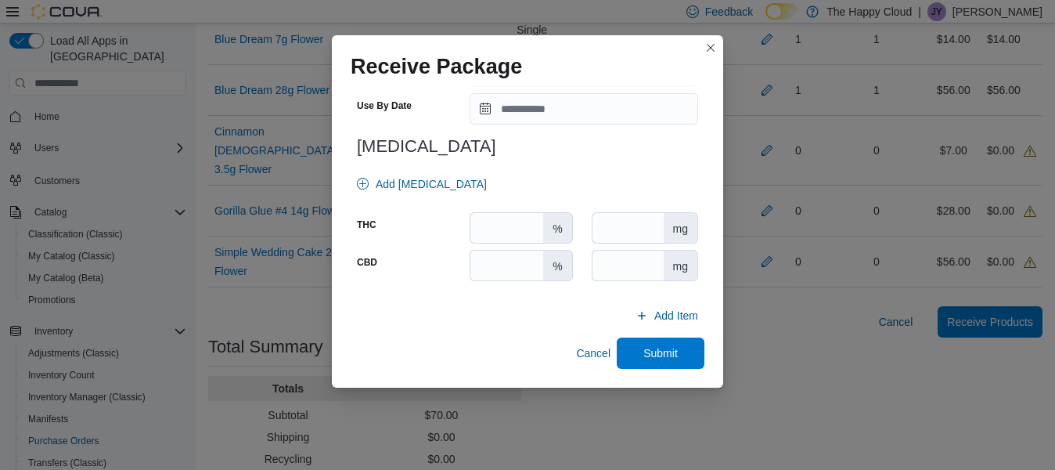
scroll to position [520, 0]
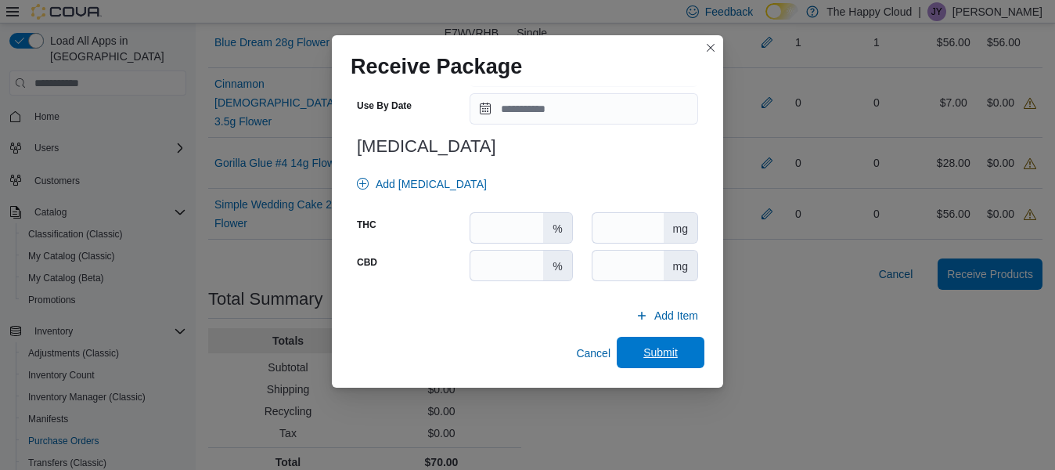
type input "*"
click at [647, 351] on span "Submit" at bounding box center [660, 353] width 34 height 16
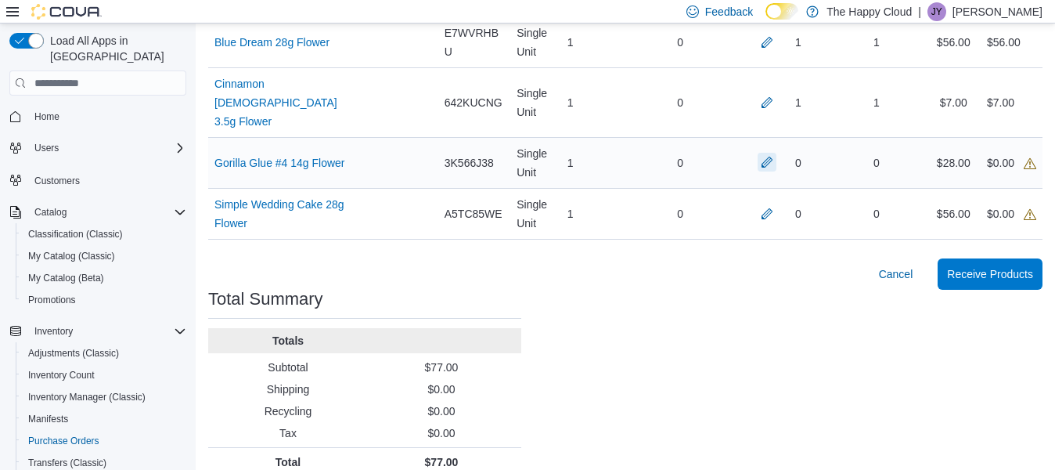
click at [776, 153] on button "button" at bounding box center [767, 162] width 19 height 19
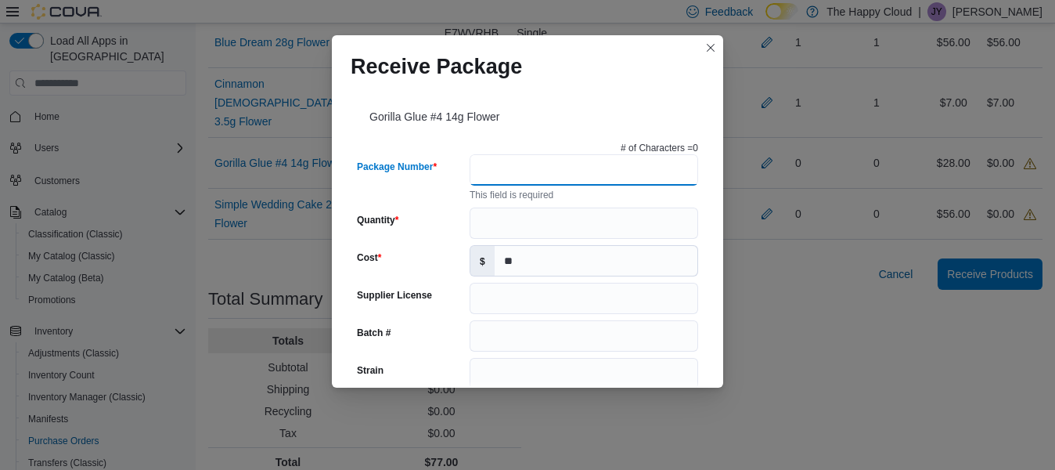
click at [541, 175] on input "Package Number" at bounding box center [584, 169] width 229 height 31
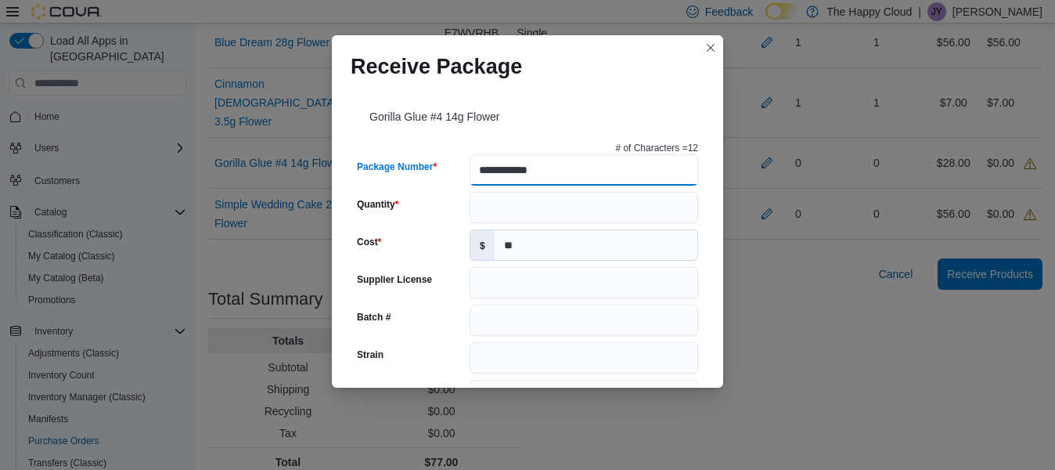
type input "**********"
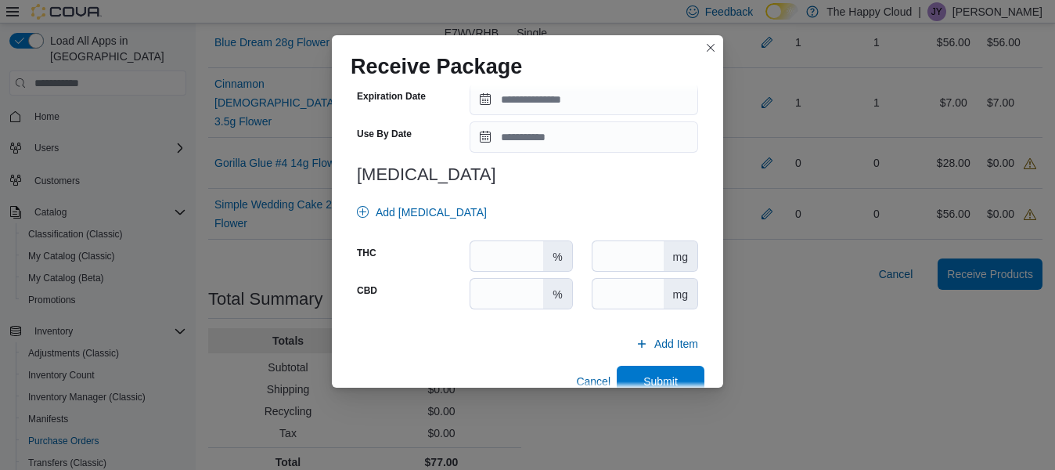
scroll to position [625, 0]
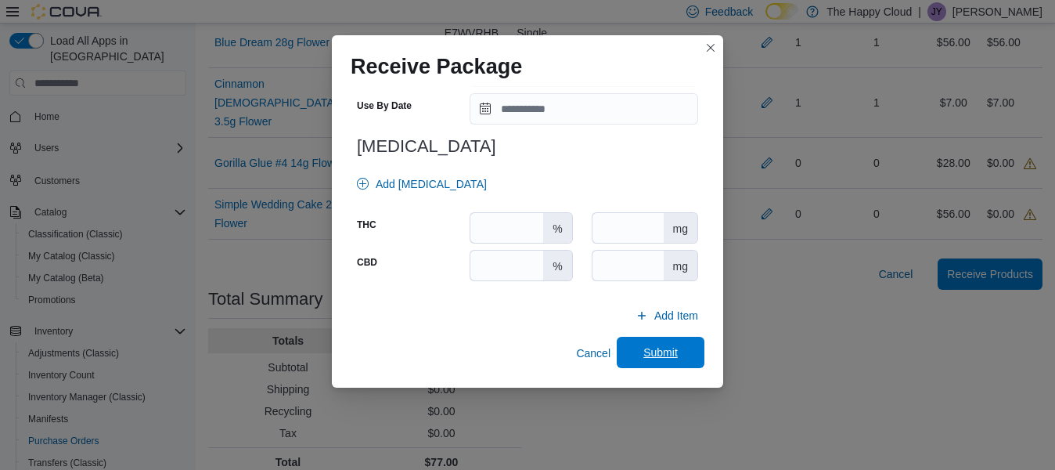
type input "*"
click at [643, 351] on span "Submit" at bounding box center [660, 352] width 34 height 16
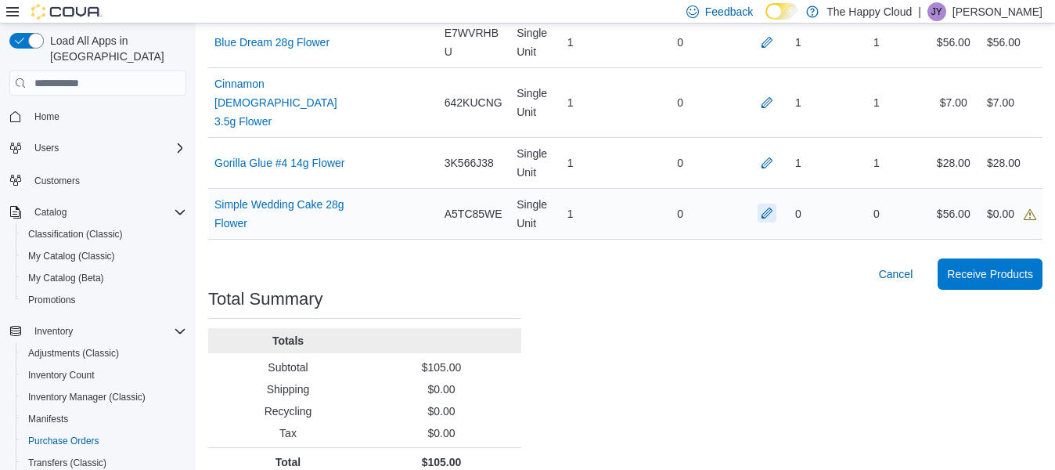
click at [776, 203] on button "button" at bounding box center [767, 212] width 19 height 19
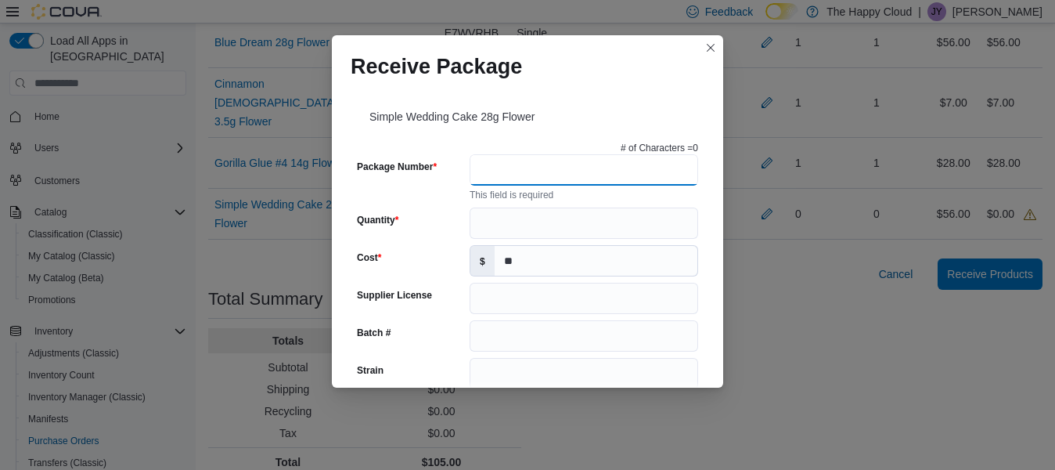
click at [513, 171] on input "Package Number" at bounding box center [584, 169] width 229 height 31
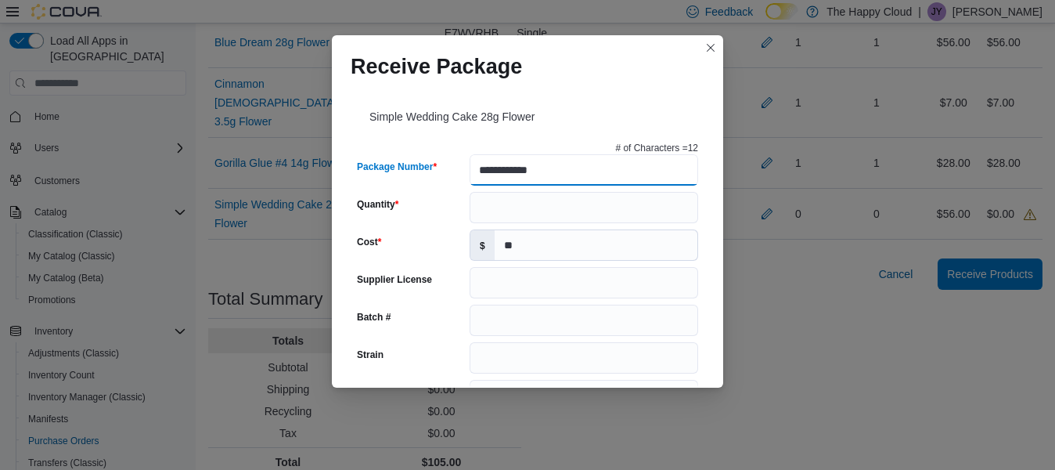
type input "**********"
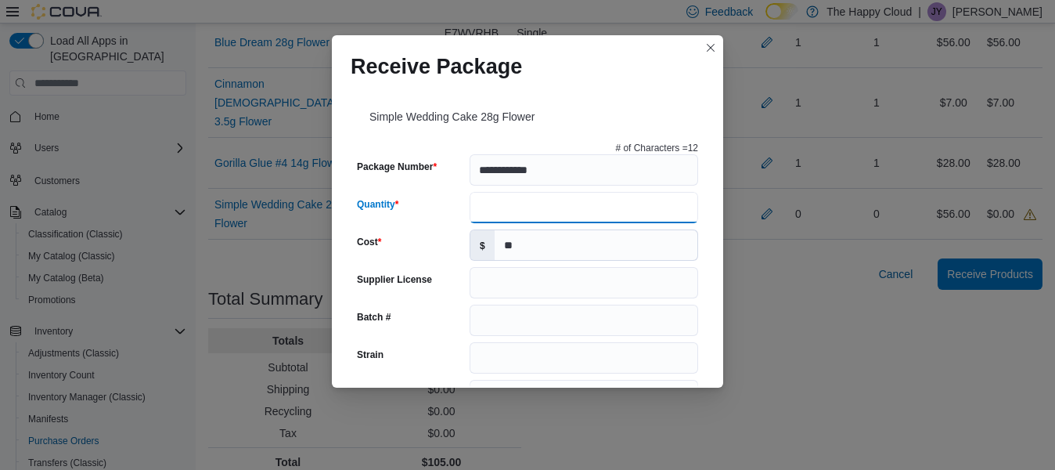
type input "*"
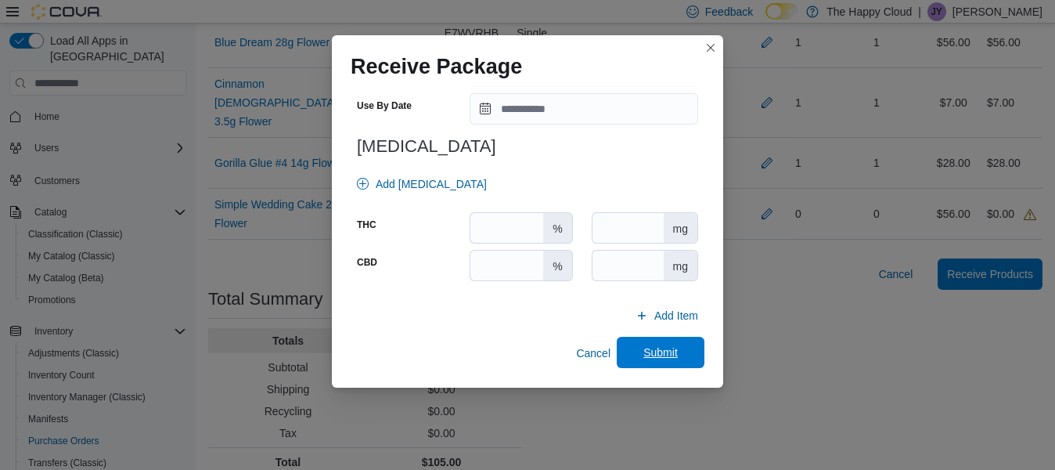
click at [643, 351] on span "Submit" at bounding box center [660, 352] width 34 height 16
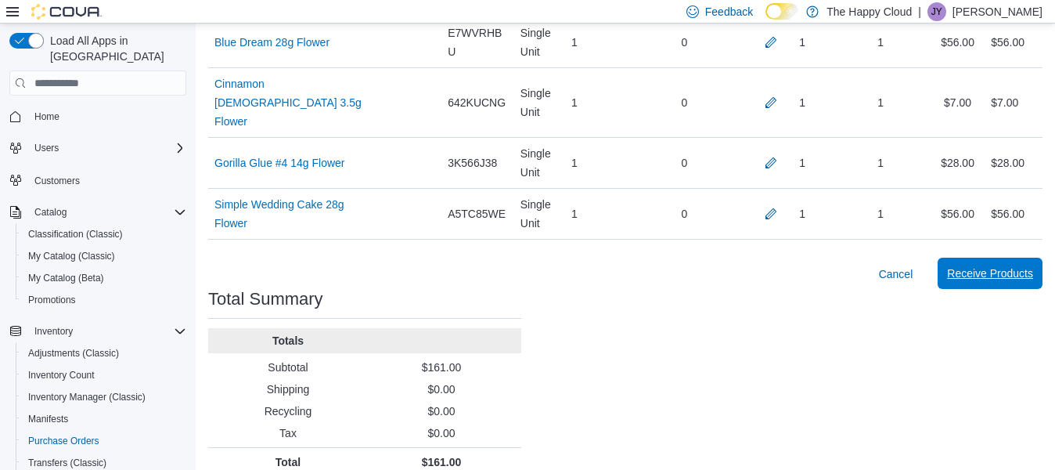
click at [977, 265] on span "Receive Products" at bounding box center [990, 273] width 86 height 16
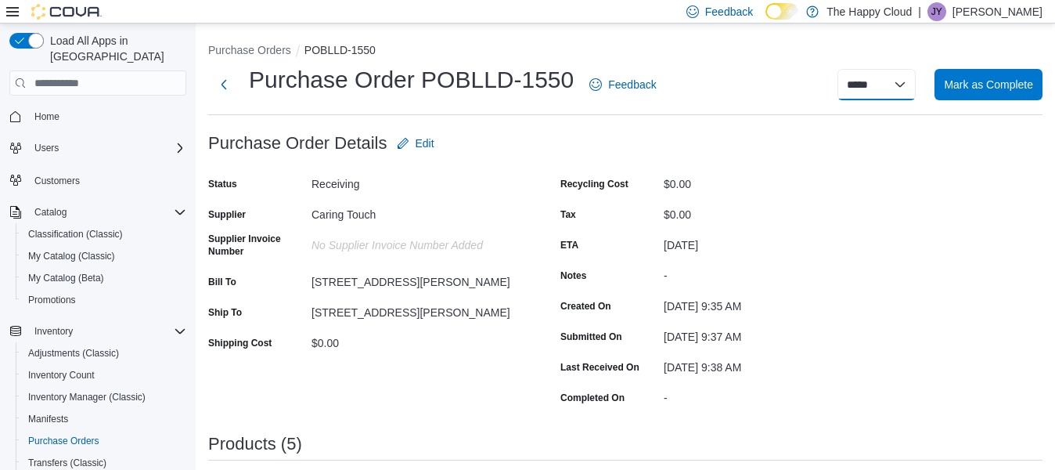
click at [877, 85] on select "***** *****" at bounding box center [876, 84] width 78 height 31
select select "**********"
click at [852, 69] on select "***** *****" at bounding box center [876, 84] width 78 height 31
select select
